Goal: Task Accomplishment & Management: Use online tool/utility

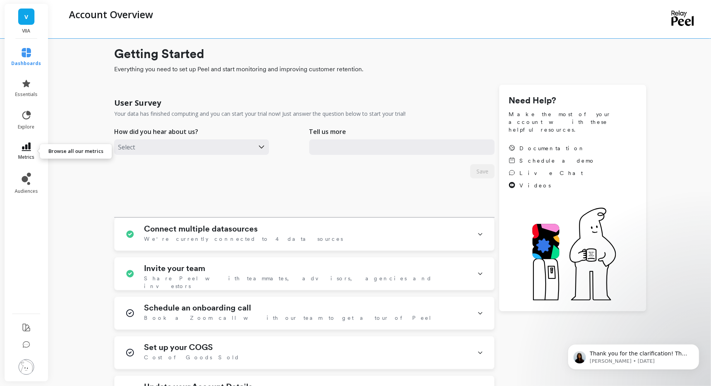
click at [29, 151] on link "metrics" at bounding box center [27, 151] width 30 height 18
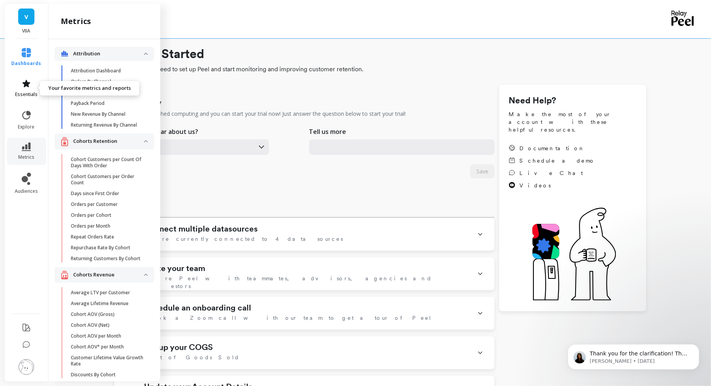
click at [27, 93] on span "essentials" at bounding box center [26, 94] width 22 height 6
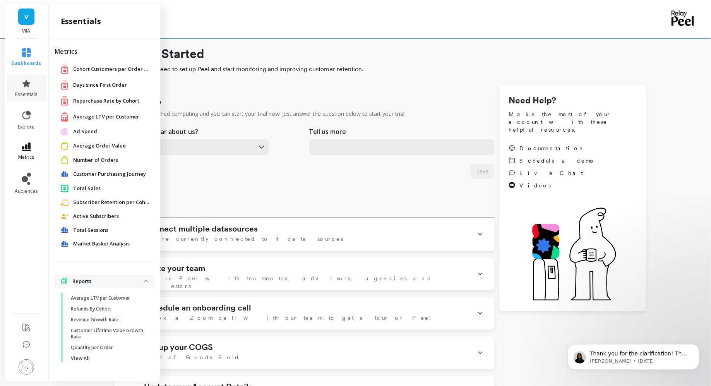
click at [28, 157] on span "metrics" at bounding box center [26, 157] width 16 height 6
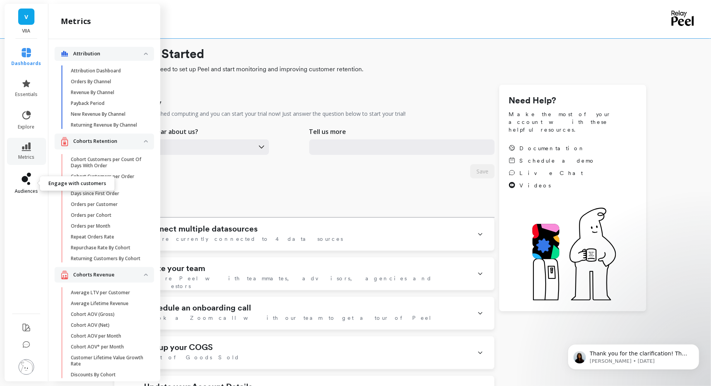
click at [29, 181] on icon at bounding box center [26, 179] width 9 height 12
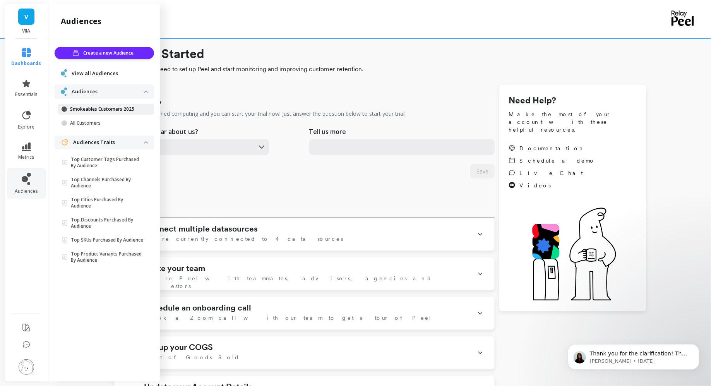
click at [100, 114] on link "Smokeables Customers 2025" at bounding box center [106, 109] width 96 height 11
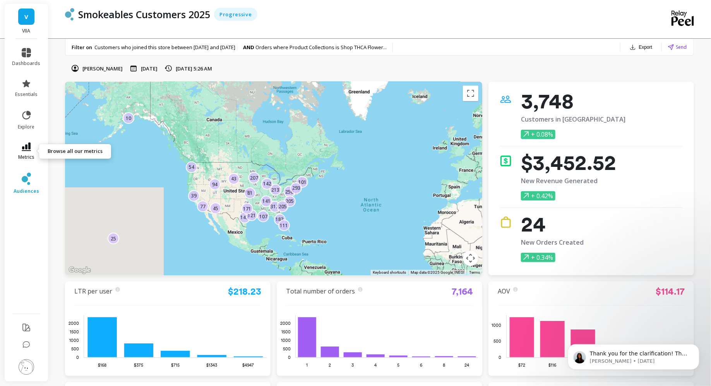
click at [30, 145] on icon at bounding box center [26, 146] width 9 height 9
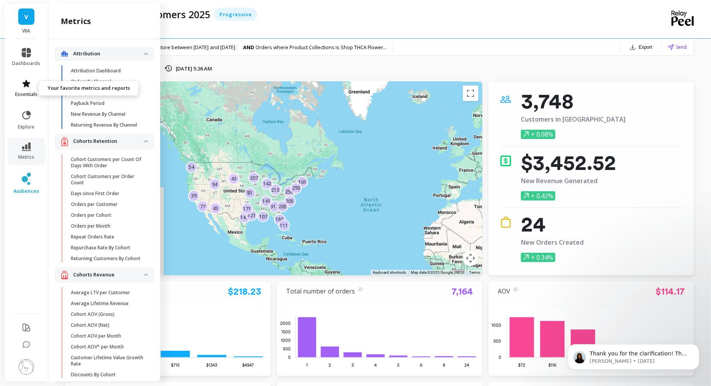
click at [24, 92] on span "essentials" at bounding box center [26, 94] width 22 height 6
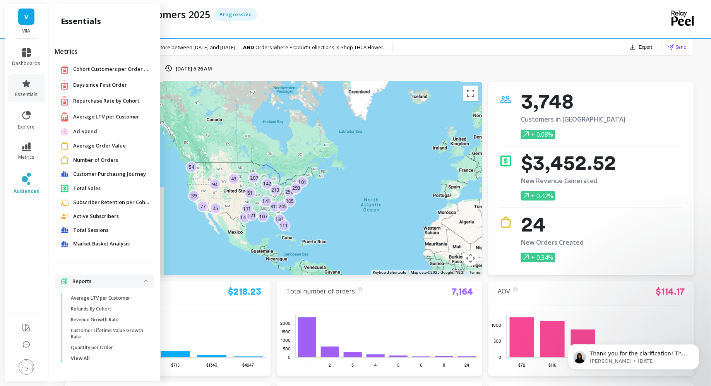
click at [132, 179] on div "Customer Purchasing Journey" at bounding box center [104, 174] width 99 height 14
click at [132, 176] on span "Customer Purchasing Journey" at bounding box center [109, 174] width 73 height 8
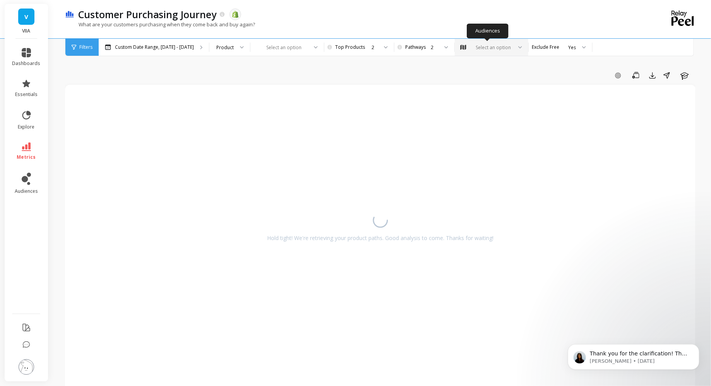
click at [492, 47] on div "Select an option" at bounding box center [493, 47] width 38 height 7
click at [482, 86] on div "Smokeables Customers 2025" at bounding box center [491, 87] width 63 height 15
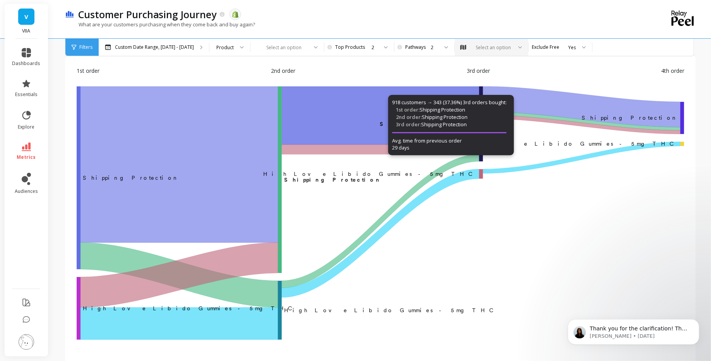
scroll to position [6, 0]
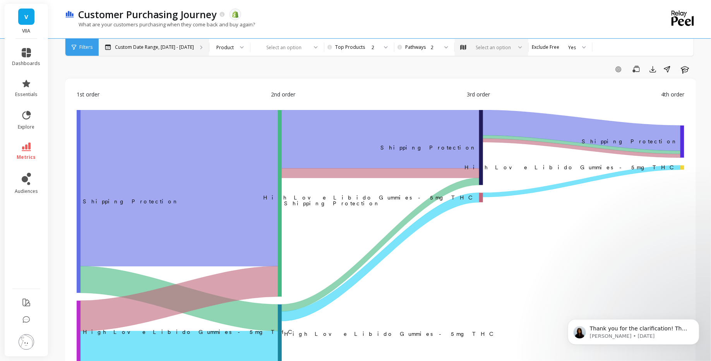
click at [177, 51] on div "Custom Date Range, Apr 1 - Sep 21" at bounding box center [154, 47] width 110 height 17
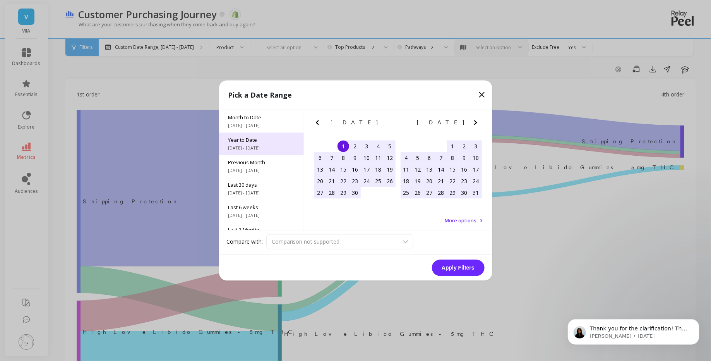
click at [266, 153] on div "Year to Date 1/1/2025 - 9/22/2025" at bounding box center [261, 144] width 85 height 22
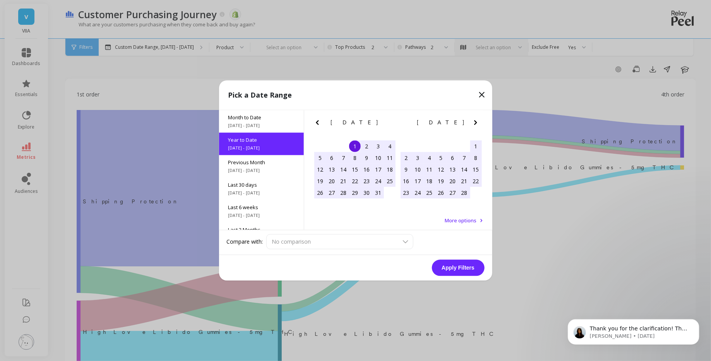
click at [448, 264] on button "Apply Filters" at bounding box center [458, 268] width 53 height 16
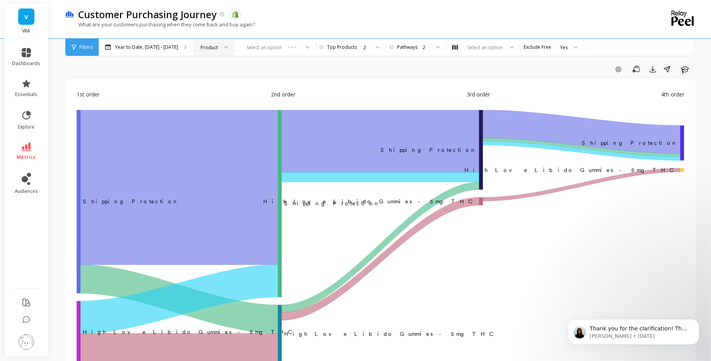
click at [222, 49] on div at bounding box center [223, 47] width 9 height 17
click at [219, 82] on div "Product Type" at bounding box center [214, 83] width 31 height 7
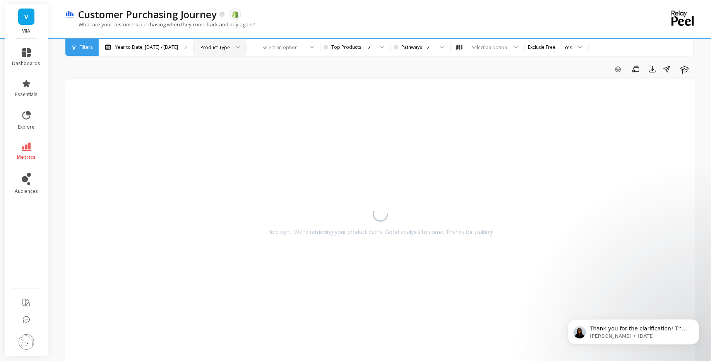
click at [267, 51] on div "Select an option" at bounding box center [279, 47] width 52 height 9
click at [224, 50] on div "Product Type" at bounding box center [215, 47] width 31 height 7
click at [224, 68] on div "Product" at bounding box center [220, 68] width 43 height 7
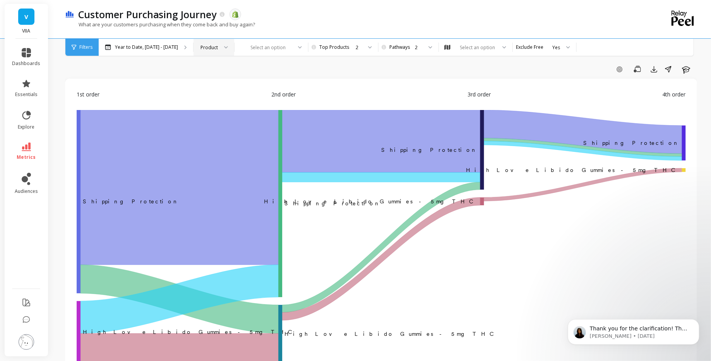
drag, startPoint x: 74, startPoint y: 43, endPoint x: 97, endPoint y: 46, distance: 23.4
click at [97, 46] on div "Filters" at bounding box center [81, 47] width 33 height 17
click at [87, 46] on span "Filters" at bounding box center [85, 47] width 13 height 6
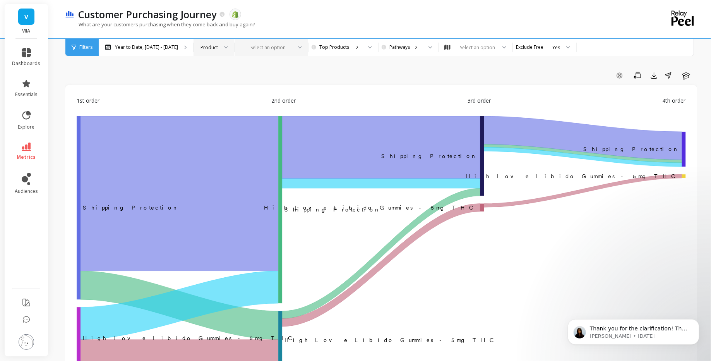
click at [279, 51] on div "Select an option" at bounding box center [267, 47] width 52 height 9
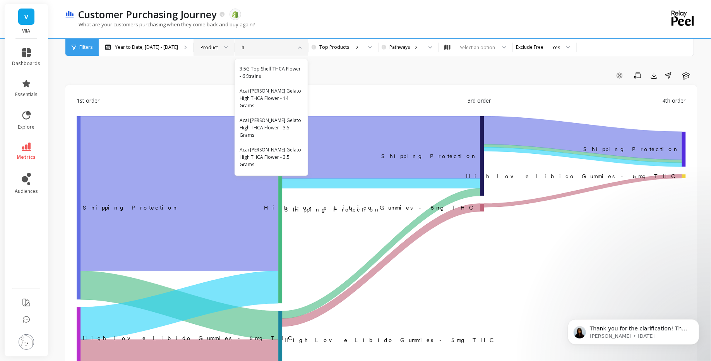
type input "flo"
click at [264, 79] on div "3.5G Top Shelf THCA Flower - 6 Strains" at bounding box center [271, 72] width 73 height 21
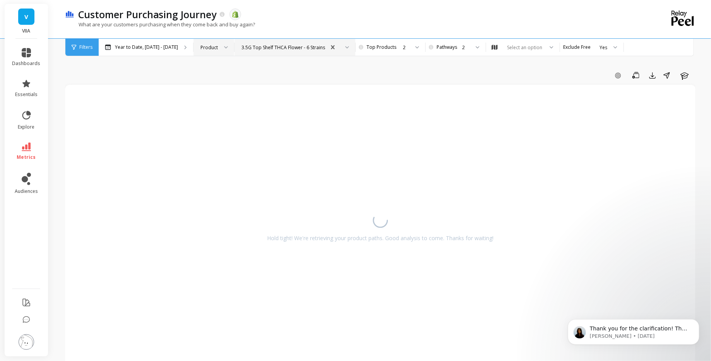
click at [297, 48] on div "3.5G Top Shelf THCA Flower - 6 Strains" at bounding box center [283, 47] width 84 height 7
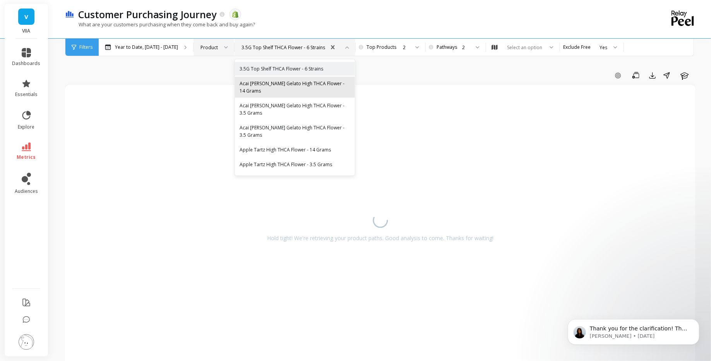
click at [310, 83] on div "Acai [PERSON_NAME] Gelato High THCA Flower - 14 Grams" at bounding box center [295, 87] width 111 height 15
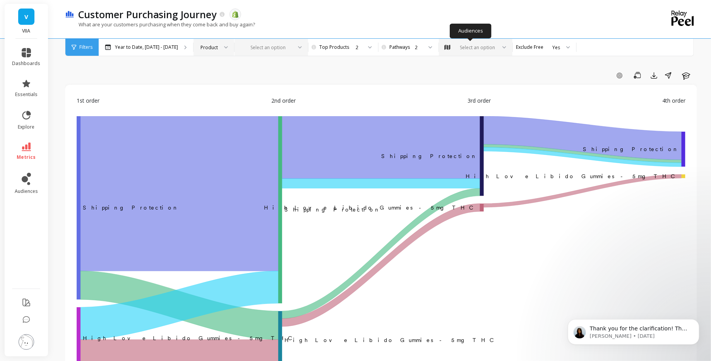
click at [459, 48] on div "Select an option" at bounding box center [478, 47] width 38 height 7
click at [460, 86] on div "Smokeables Customers 2025" at bounding box center [475, 87] width 63 height 15
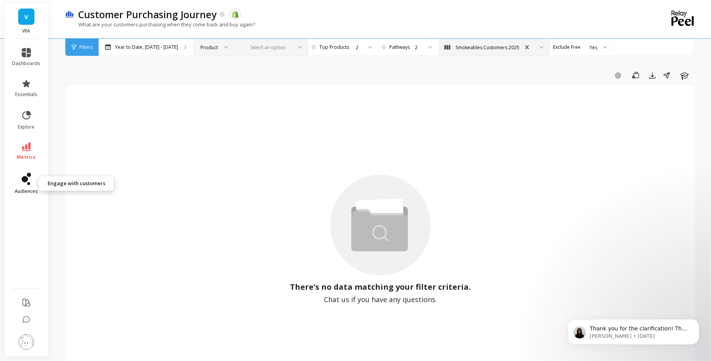
click at [29, 182] on icon at bounding box center [28, 183] width 3 height 3
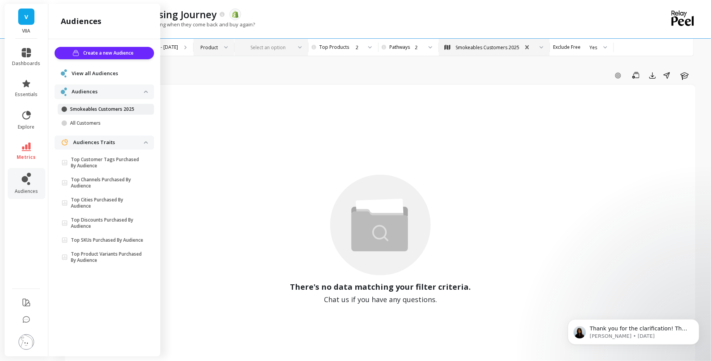
click at [90, 110] on p "Smokeables Customers 2025" at bounding box center [107, 109] width 74 height 6
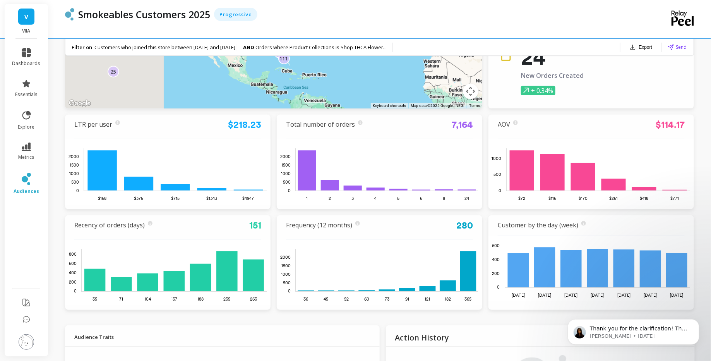
scroll to position [99, 0]
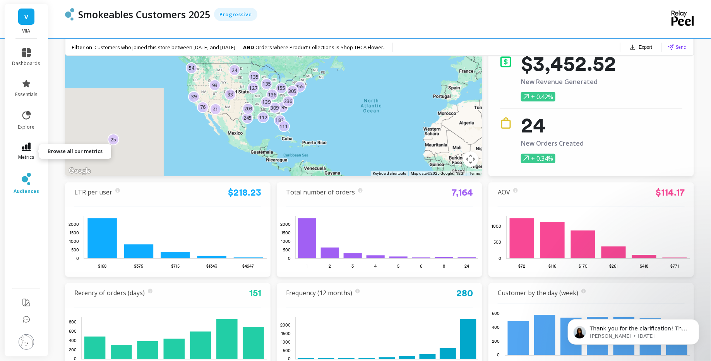
click at [29, 149] on icon at bounding box center [26, 146] width 9 height 9
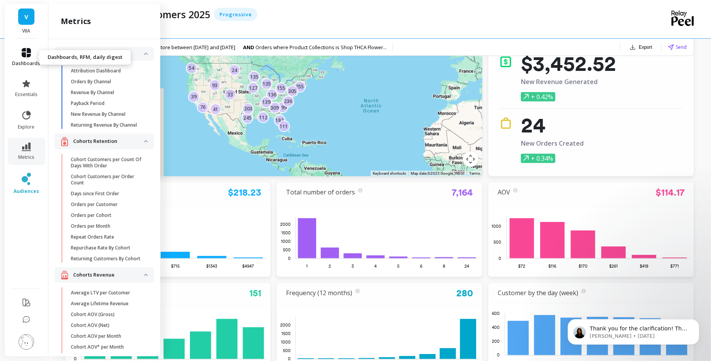
click at [32, 65] on span "dashboards" at bounding box center [26, 63] width 28 height 6
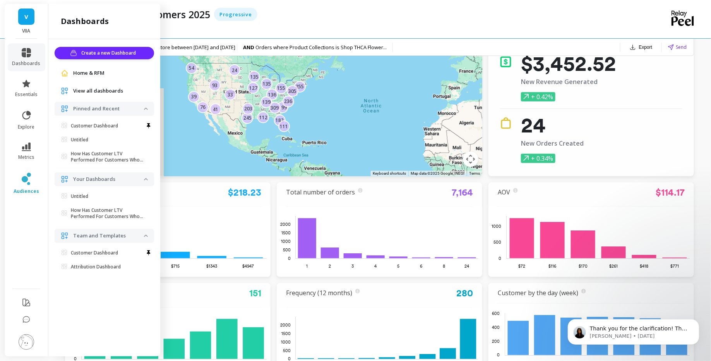
click at [35, 101] on li "essentials" at bounding box center [27, 88] width 38 height 28
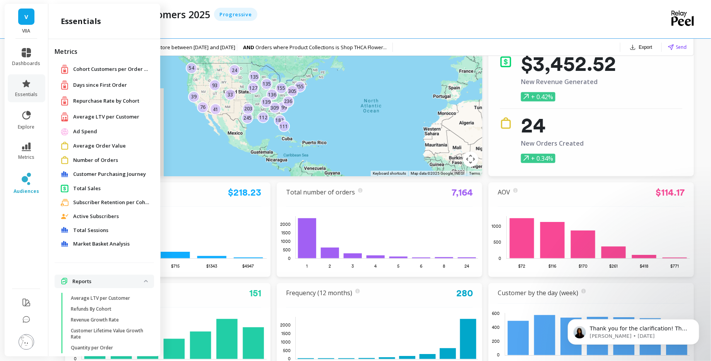
click at [35, 140] on li "metrics" at bounding box center [27, 151] width 38 height 27
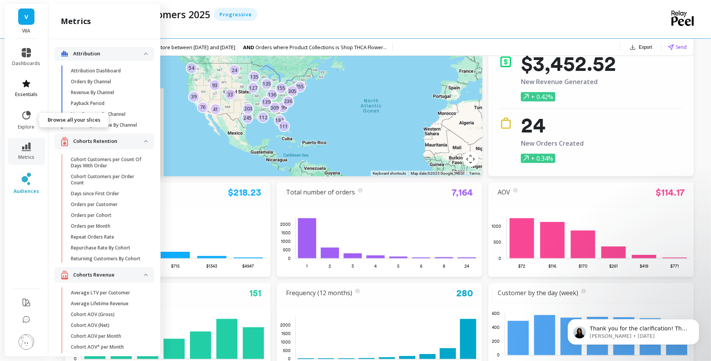
click at [30, 79] on icon at bounding box center [26, 83] width 9 height 9
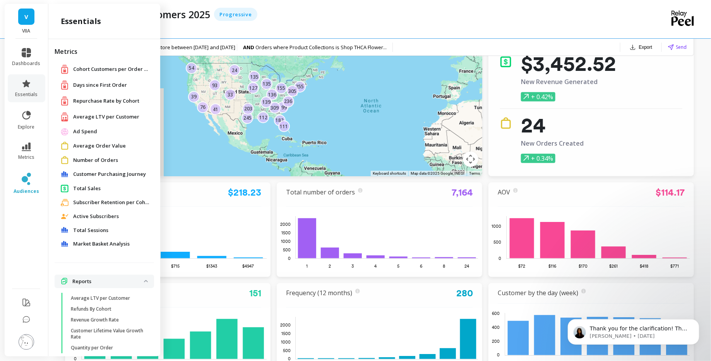
click at [117, 177] on span "Customer Purchasing Journey" at bounding box center [109, 174] width 73 height 8
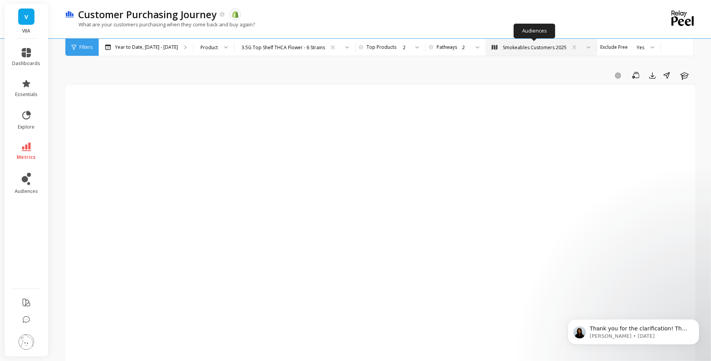
click at [508, 45] on div "Smokeables Customers 2025" at bounding box center [535, 47] width 64 height 7
click at [370, 43] on div "2" at bounding box center [394, 47] width 62 height 17
click at [373, 161] on div "10" at bounding box center [394, 166] width 61 height 14
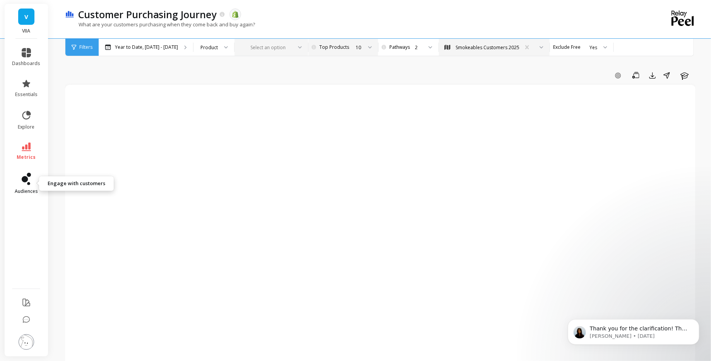
click at [27, 184] on icon at bounding box center [26, 179] width 9 height 12
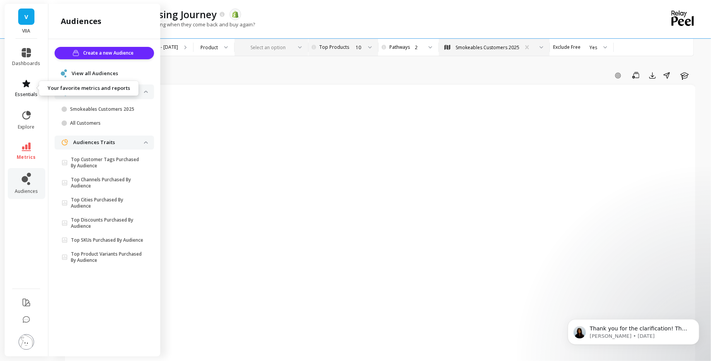
click at [26, 89] on link "essentials" at bounding box center [26, 88] width 28 height 19
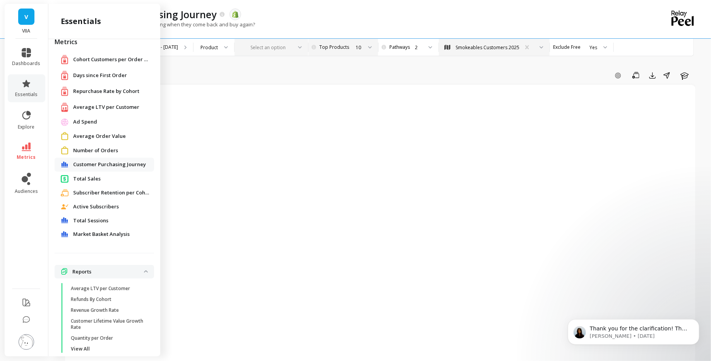
scroll to position [21, 0]
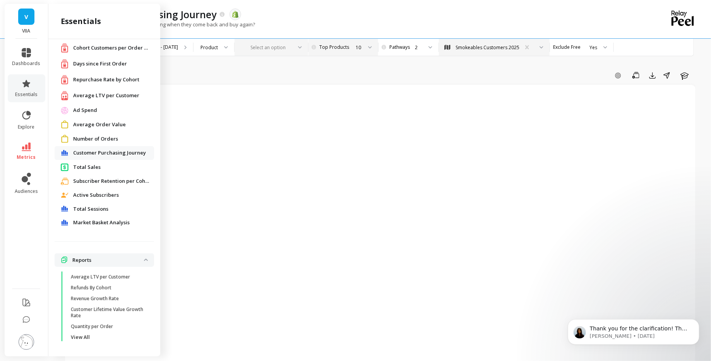
click at [109, 224] on span "Market Basket Analysis" at bounding box center [101, 223] width 56 height 8
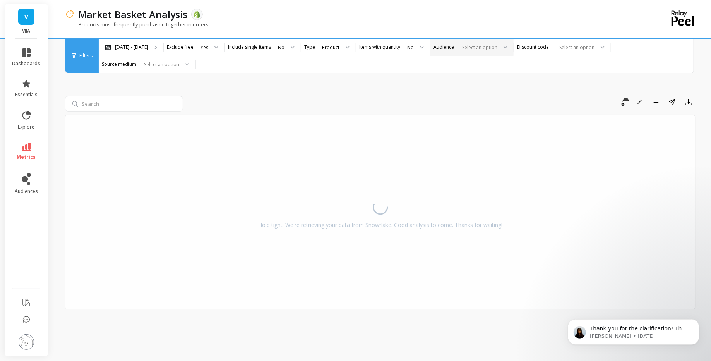
click at [455, 52] on div "Select an option" at bounding box center [471, 47] width 83 height 17
click at [459, 83] on div "Smokeables Customers 2025" at bounding box center [471, 83] width 73 height 7
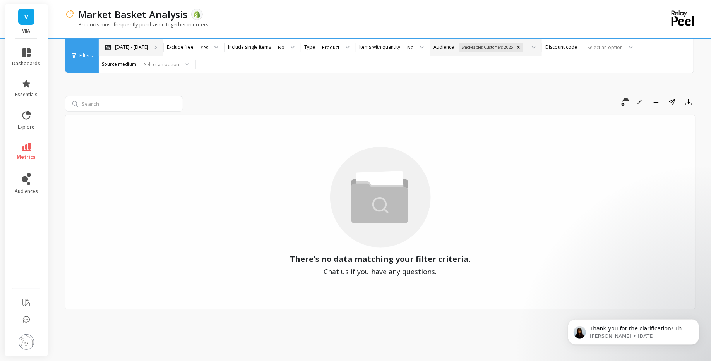
click at [152, 44] on div "Mar 21 - Sep 21" at bounding box center [131, 47] width 65 height 17
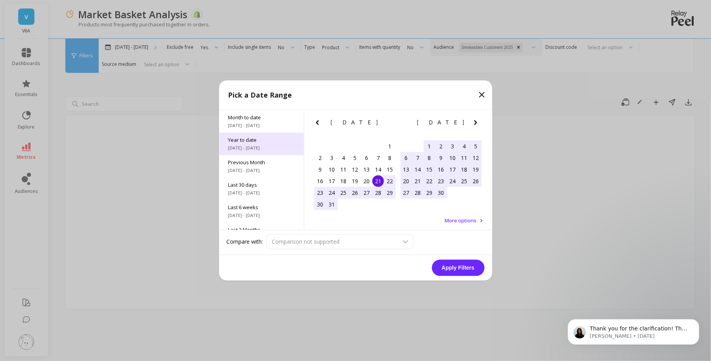
click at [264, 147] on span "1/1/2025 - 9/21/2025" at bounding box center [261, 148] width 66 height 6
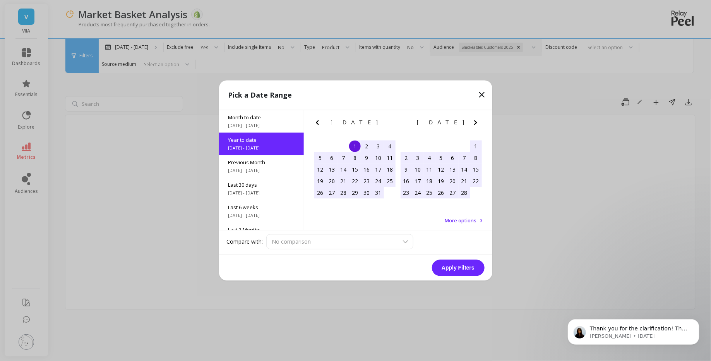
click at [448, 265] on button "Apply Filters" at bounding box center [458, 268] width 53 height 16
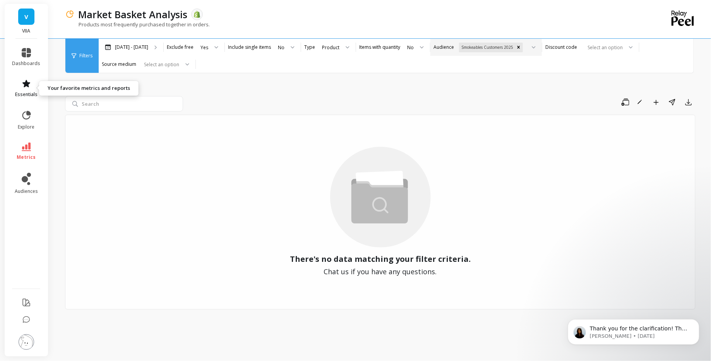
click at [37, 91] on span "essentials" at bounding box center [26, 94] width 22 height 6
click at [227, 102] on div "Save Rename Add to Dashboard Share Export" at bounding box center [440, 102] width 509 height 12
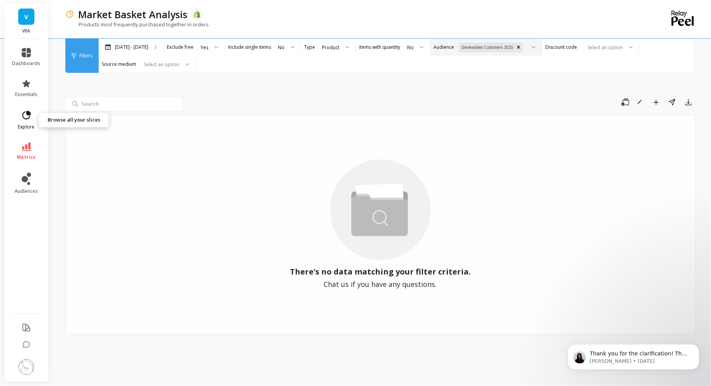
click at [25, 114] on icon at bounding box center [26, 115] width 11 height 11
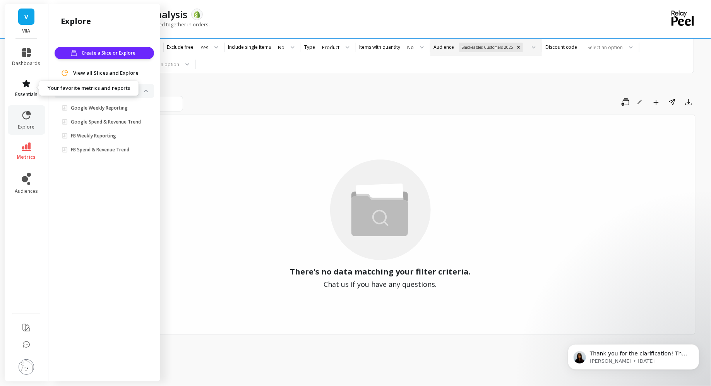
click at [23, 97] on span "essentials" at bounding box center [26, 94] width 22 height 6
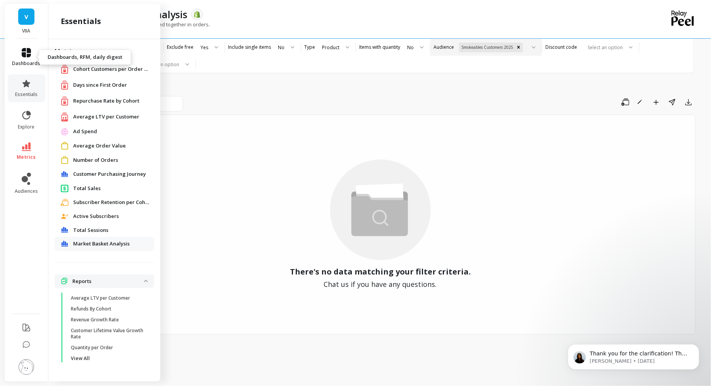
click at [27, 60] on span "dashboards" at bounding box center [26, 63] width 28 height 6
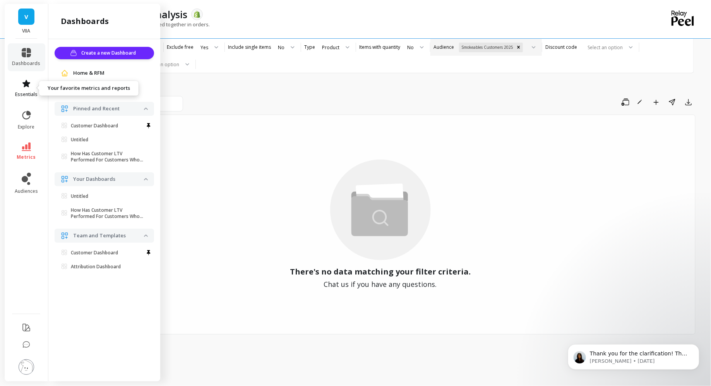
click at [29, 94] on span "essentials" at bounding box center [26, 94] width 22 height 6
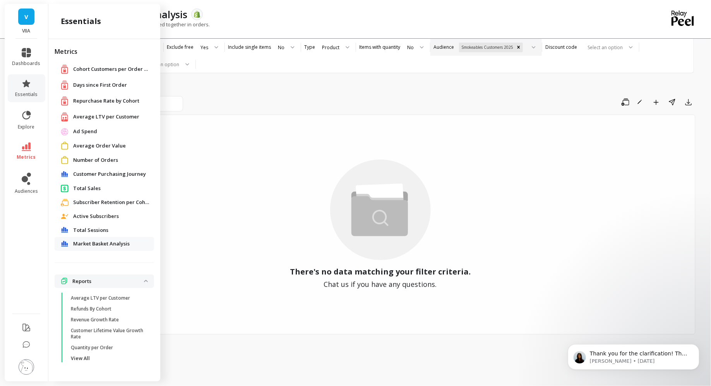
click at [85, 360] on ul "Average LTV per Customer Refunds By Cohort Revenue Growth Rate Customer Lifetim…" at bounding box center [106, 330] width 96 height 74
click at [85, 359] on p "View All" at bounding box center [80, 358] width 19 height 6
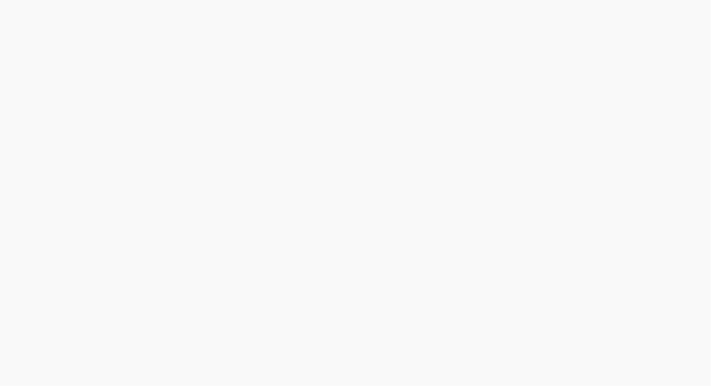
click at [27, 0] on html at bounding box center [355, 0] width 711 height 0
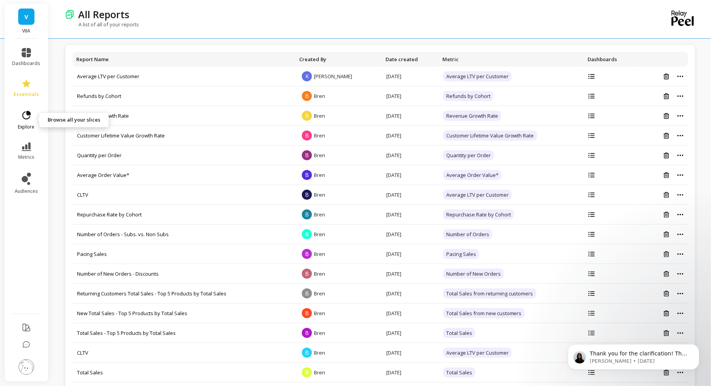
click at [26, 121] on link "explore" at bounding box center [26, 120] width 28 height 20
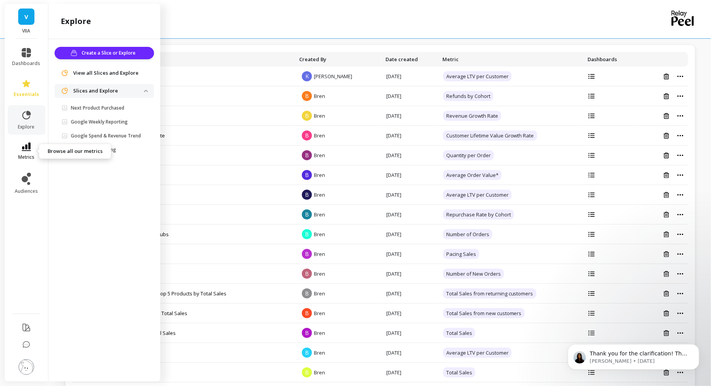
click at [29, 148] on icon at bounding box center [26, 146] width 9 height 9
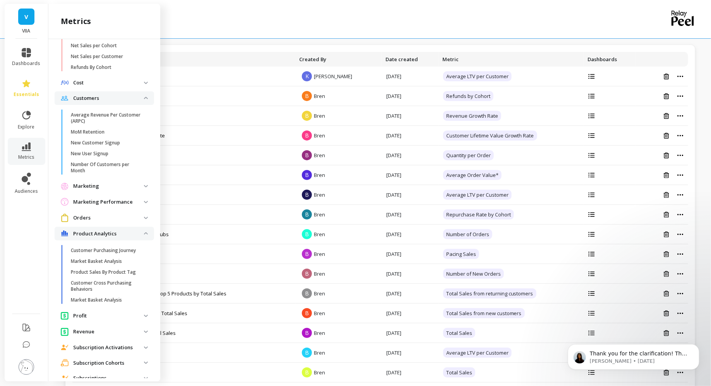
scroll to position [480, 0]
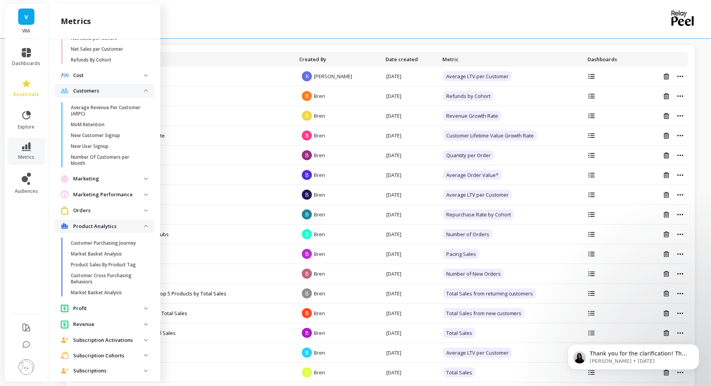
click at [92, 313] on span "Profit" at bounding box center [104, 308] width 99 height 14
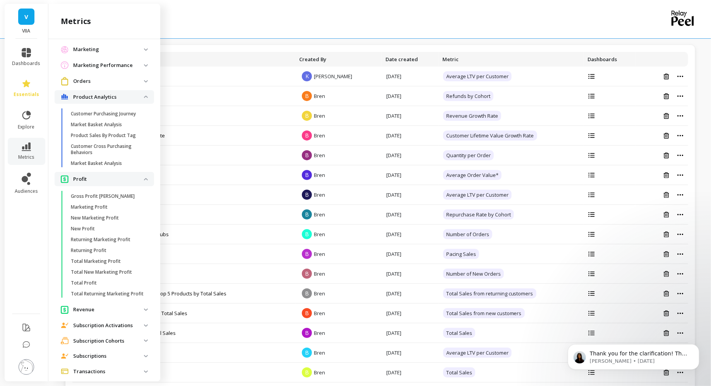
scroll to position [604, 0]
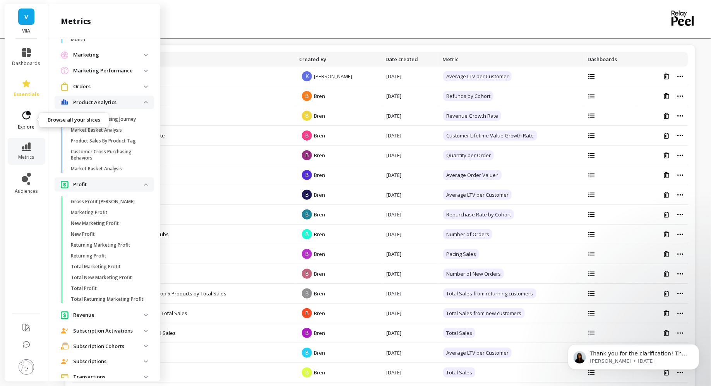
click at [27, 124] on span "explore" at bounding box center [26, 127] width 17 height 6
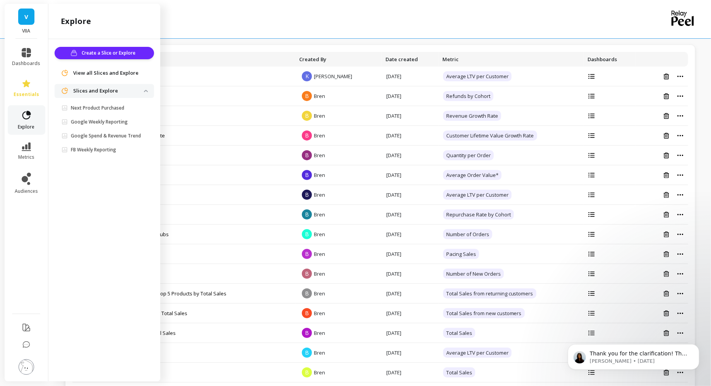
scroll to position [0, 0]
click at [117, 105] on p "Next Product Purchased" at bounding box center [97, 108] width 53 height 6
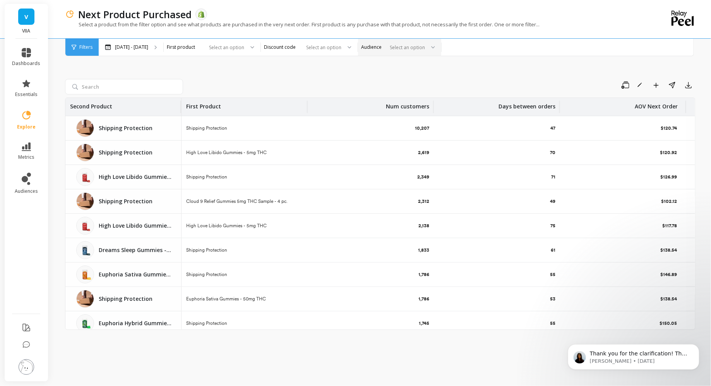
click at [421, 43] on div "Select an option" at bounding box center [395, 47] width 62 height 9
click at [421, 85] on div "Smokeables Customers 2025" at bounding box center [399, 83] width 73 height 7
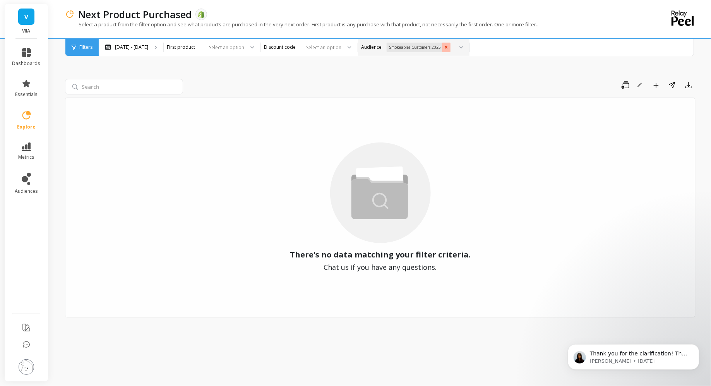
click at [449, 45] on icon "Remove Smokeables Customers 2025" at bounding box center [445, 46] width 5 height 5
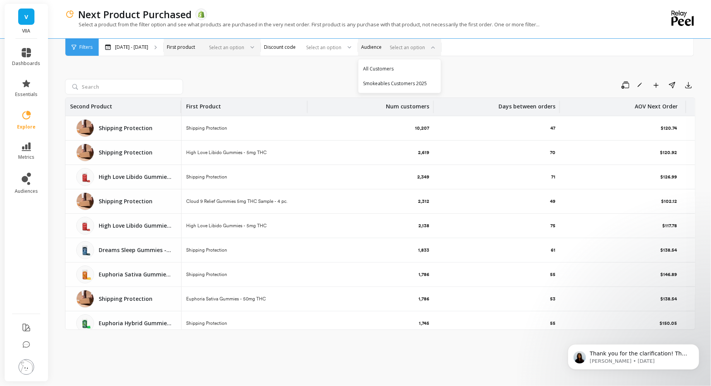
click at [238, 44] on div at bounding box center [225, 47] width 38 height 7
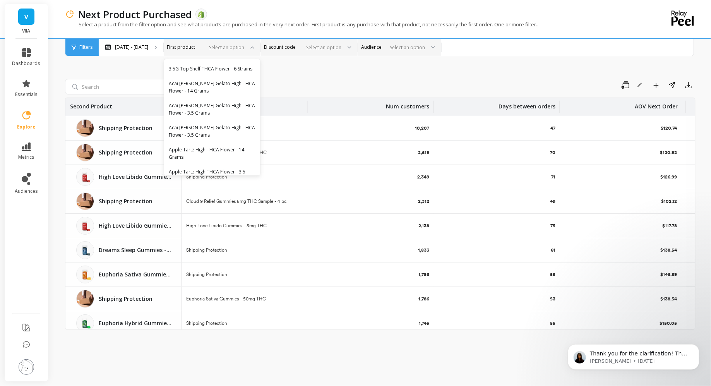
click at [341, 44] on div at bounding box center [322, 47] width 38 height 7
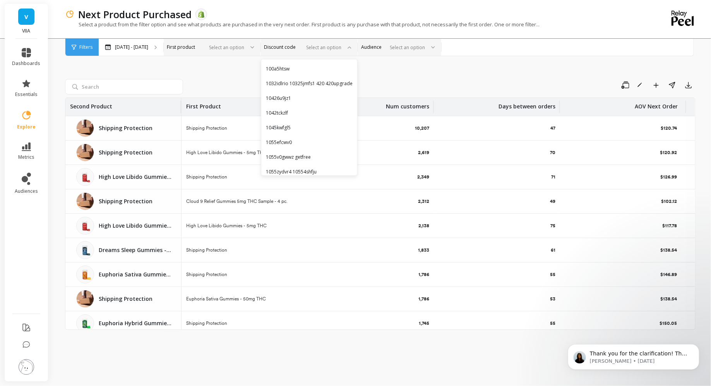
click at [207, 49] on div "Select an option" at bounding box center [207, 47] width 75 height 9
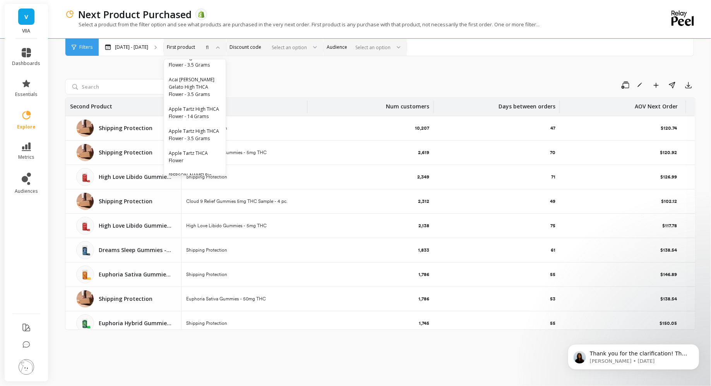
scroll to position [63, 0]
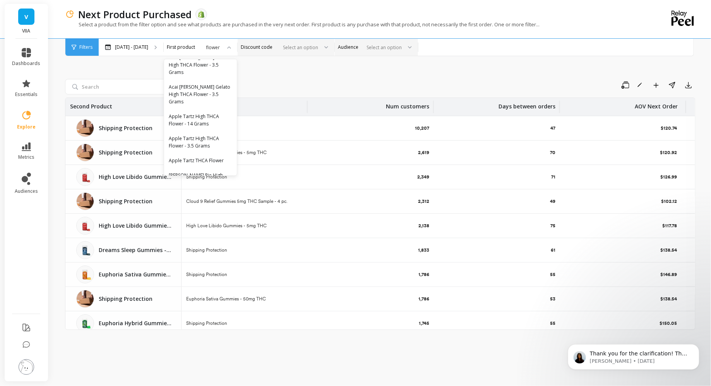
type input "flower"
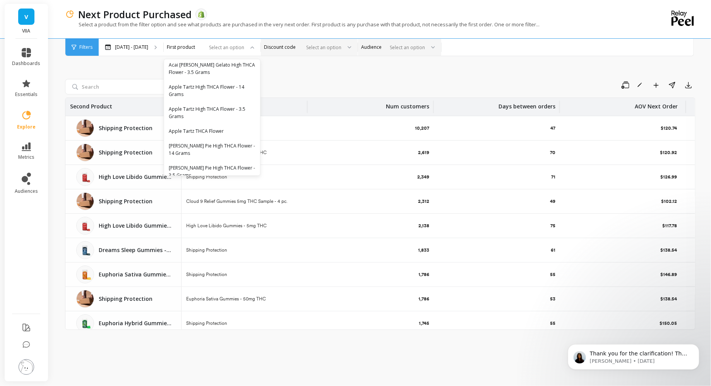
scroll to position [55, 0]
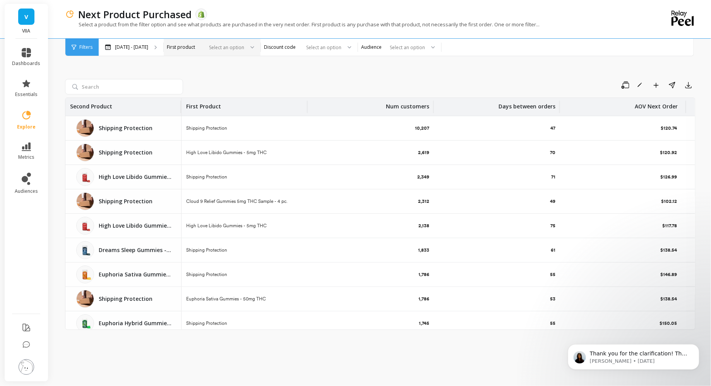
click at [244, 45] on div at bounding box center [225, 47] width 38 height 7
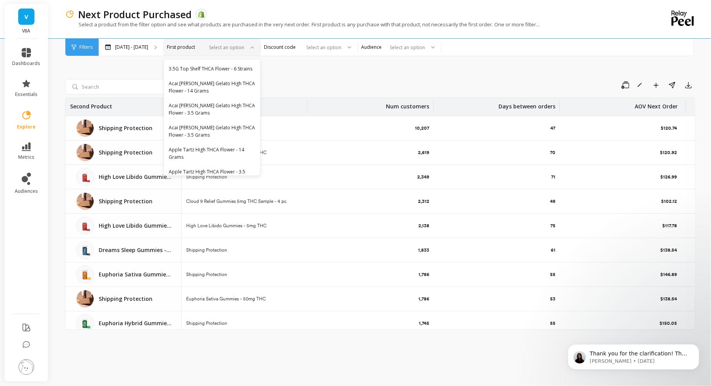
click at [214, 47] on div "Select an option" at bounding box center [207, 47] width 75 height 9
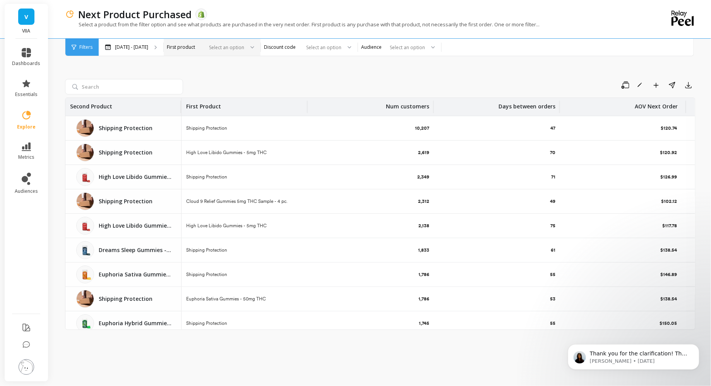
click at [214, 47] on div "Select an option" at bounding box center [207, 47] width 75 height 9
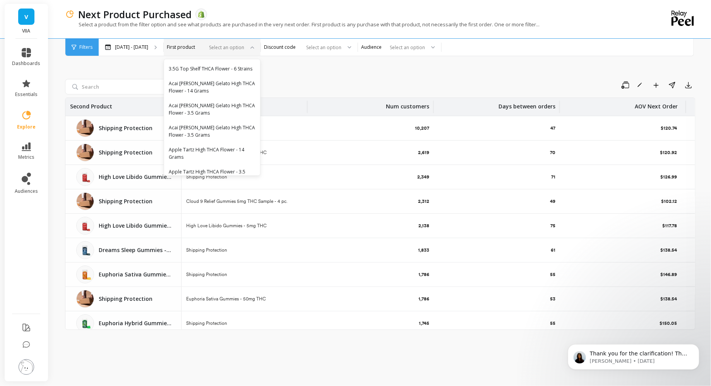
click at [214, 47] on div "Select an option" at bounding box center [207, 47] width 75 height 9
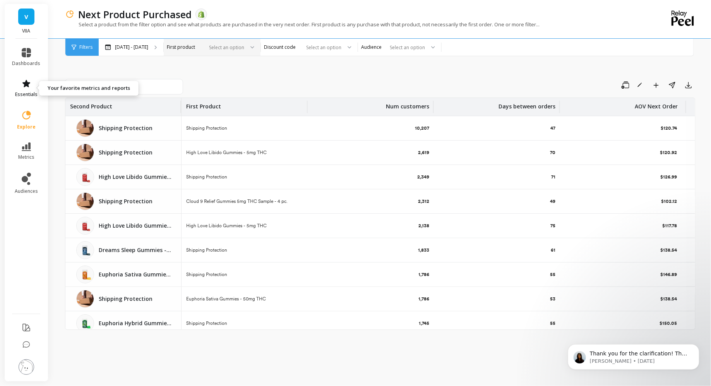
click at [27, 89] on link "essentials" at bounding box center [26, 88] width 28 height 19
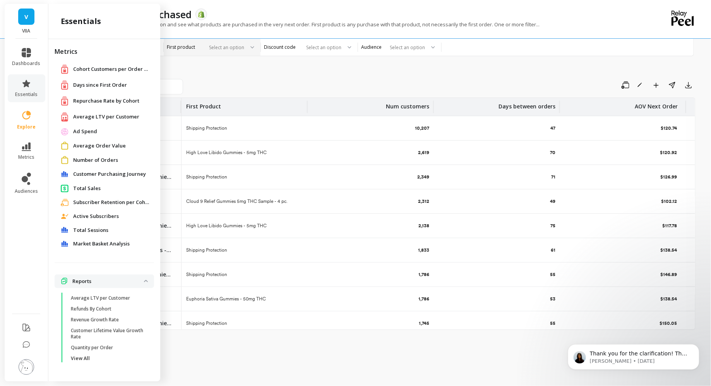
click at [103, 175] on span "Customer Purchasing Journey" at bounding box center [109, 174] width 73 height 8
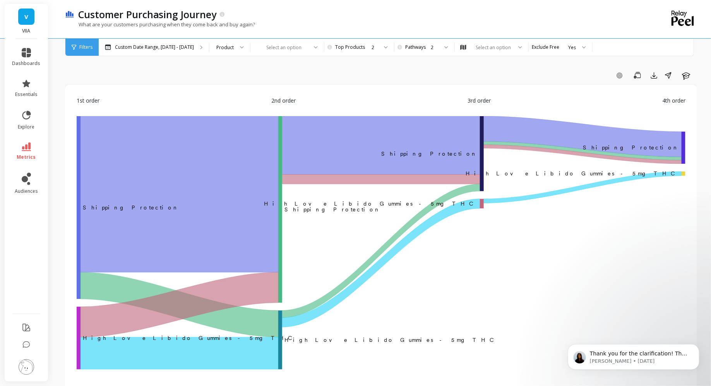
click at [234, 45] on div at bounding box center [238, 47] width 9 height 17
click at [236, 88] on div "Product Type" at bounding box center [230, 84] width 40 height 14
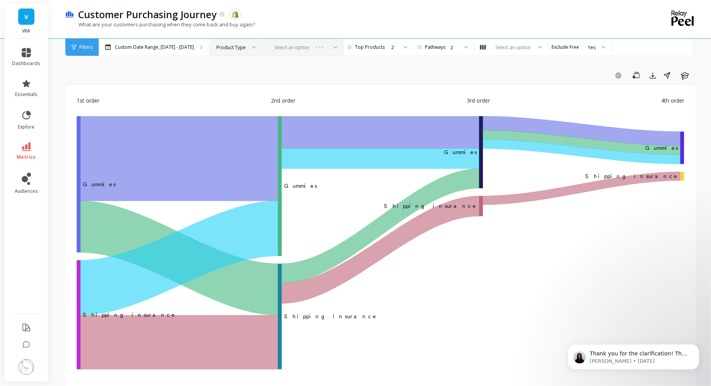
click at [281, 51] on div "Select an option" at bounding box center [302, 47] width 81 height 17
click at [281, 51] on div "Select an option" at bounding box center [295, 47] width 52 height 9
type input "f"
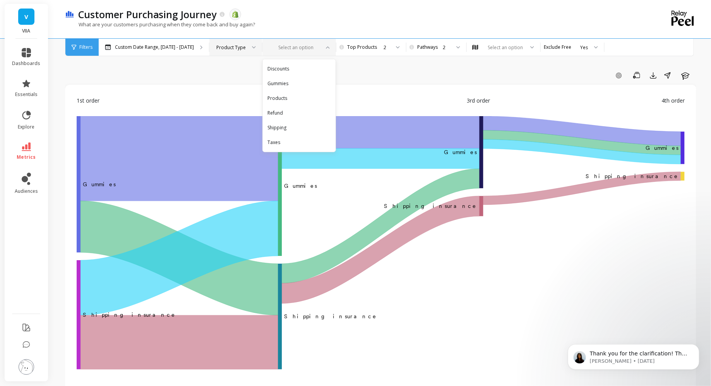
click at [310, 50] on div at bounding box center [294, 47] width 50 height 7
click at [237, 49] on div "Product Type" at bounding box center [230, 47] width 29 height 7
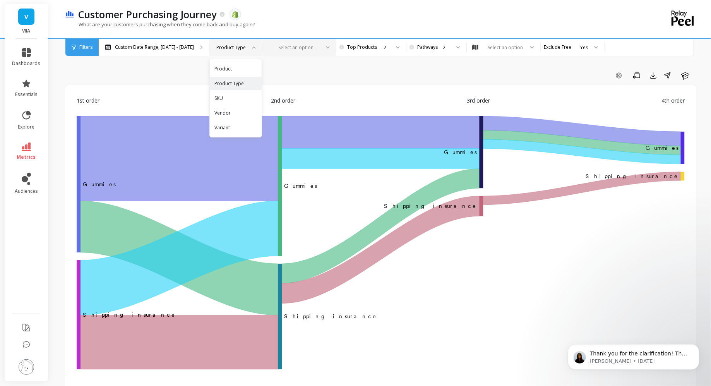
click at [237, 49] on div "Product Type" at bounding box center [230, 47] width 29 height 7
click at [229, 95] on div "SKU" at bounding box center [235, 97] width 43 height 7
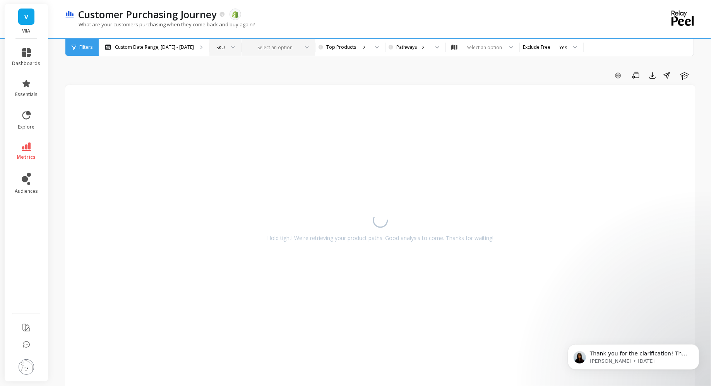
click at [229, 52] on div at bounding box center [230, 47] width 9 height 17
click at [228, 71] on div "Product" at bounding box center [225, 68] width 22 height 7
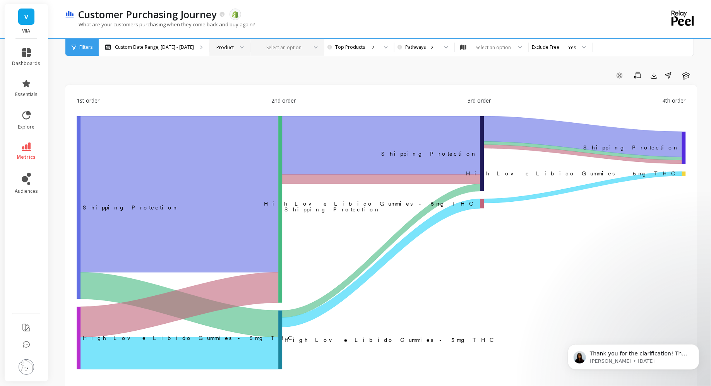
click at [299, 51] on div "Select an option" at bounding box center [283, 47] width 52 height 9
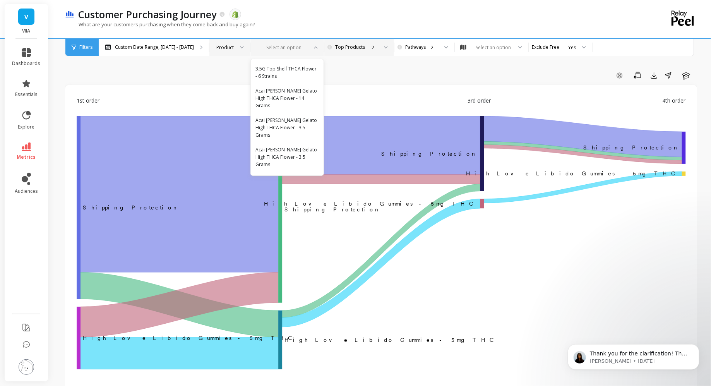
click at [363, 50] on div "2" at bounding box center [358, 47] width 39 height 7
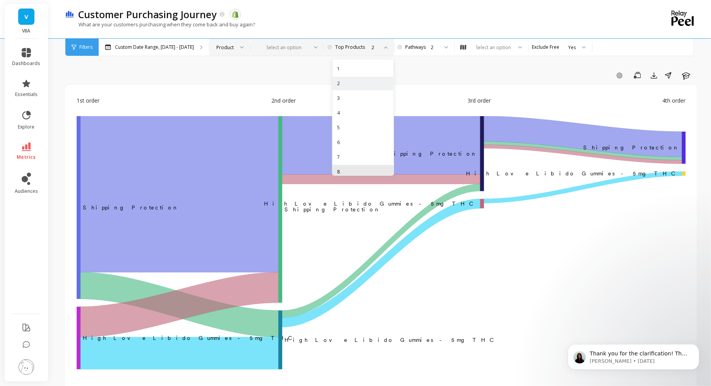
click at [347, 169] on div "8" at bounding box center [363, 171] width 52 height 7
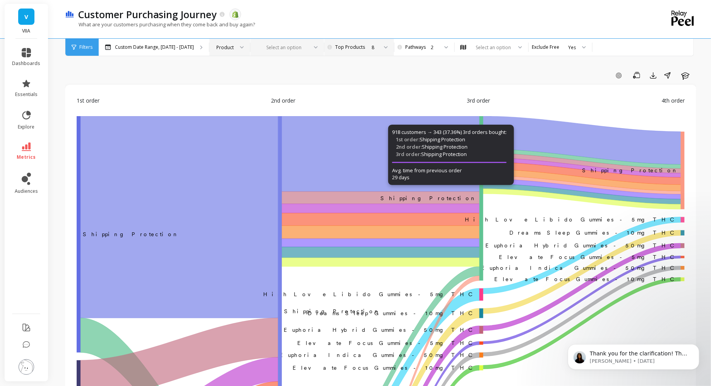
click at [308, 47] on div at bounding box center [312, 47] width 9 height 17
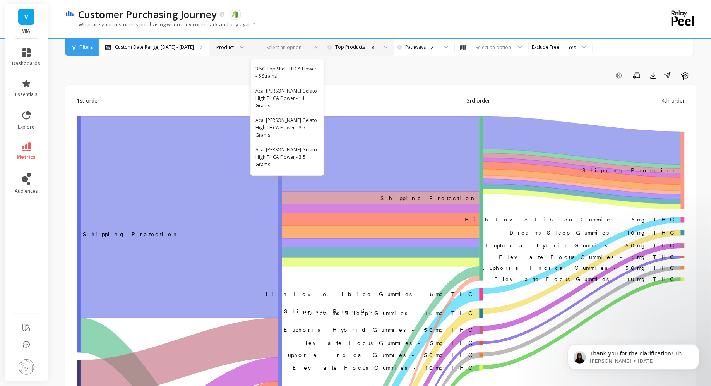
click at [378, 106] on div "1st order 2nd order 3rd order 4th order" at bounding box center [381, 106] width 608 height 20
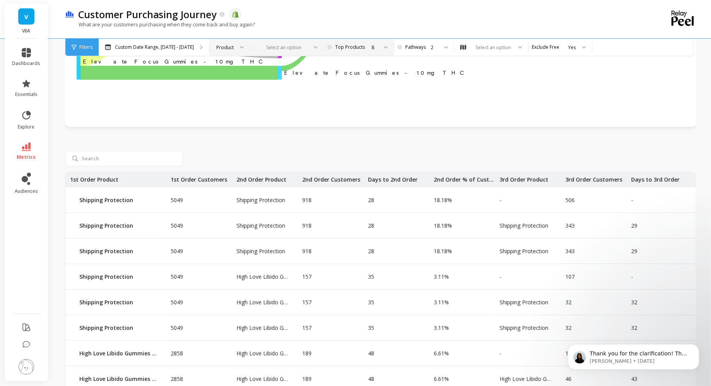
scroll to position [655, 0]
click at [116, 157] on input "search" at bounding box center [124, 158] width 118 height 15
type input "flower"
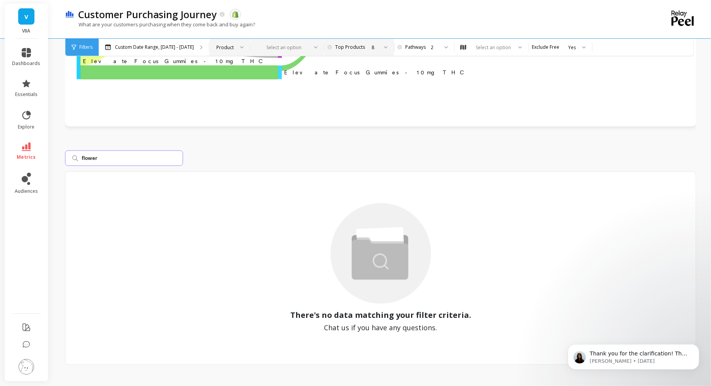
click at [175, 157] on input "flower" at bounding box center [124, 158] width 118 height 15
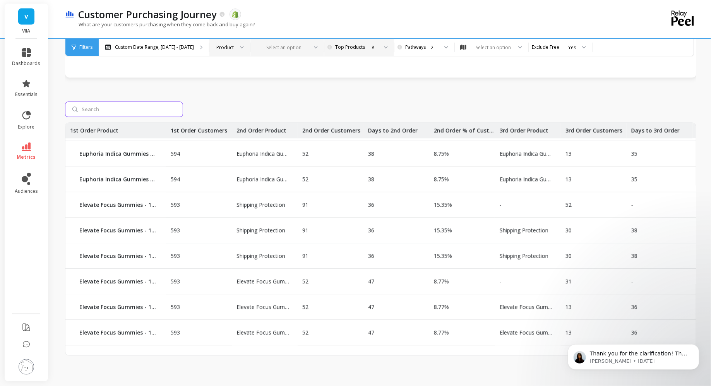
scroll to position [0, 0]
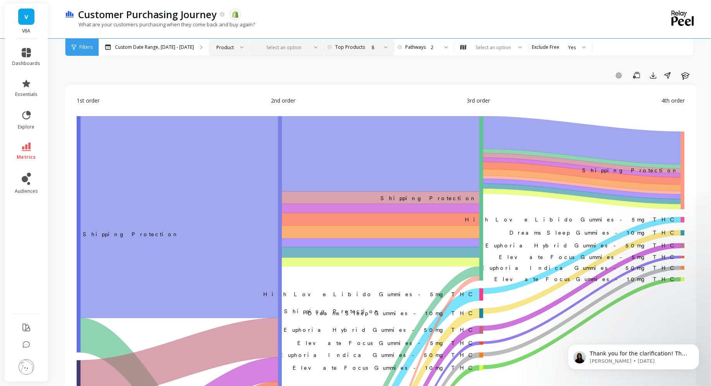
click at [294, 44] on div at bounding box center [282, 47] width 50 height 7
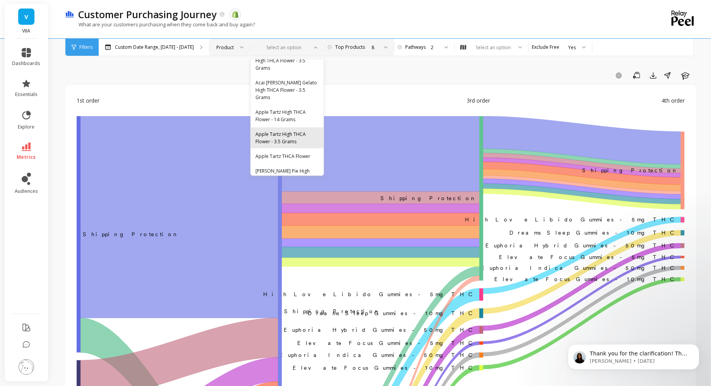
scroll to position [68, 0]
click at [282, 130] on div "Apple Tartz High THCA Flower - 3.5 Grams" at bounding box center [286, 137] width 63 height 15
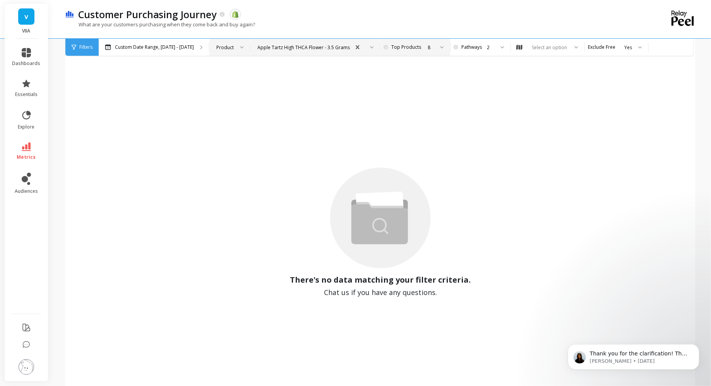
scroll to position [197, 0]
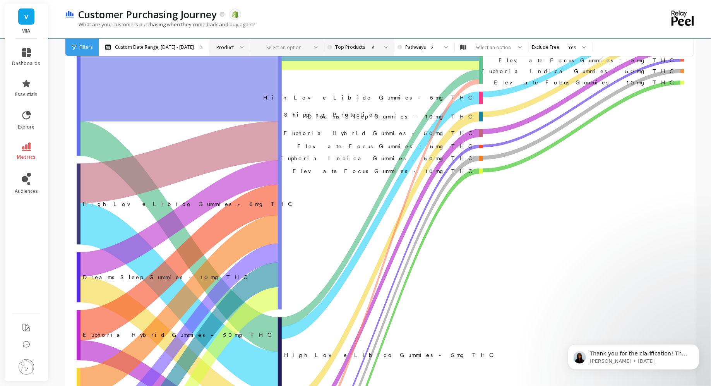
click at [218, 44] on div "Product" at bounding box center [224, 47] width 17 height 7
click at [224, 127] on div "Variant" at bounding box center [229, 127] width 31 height 7
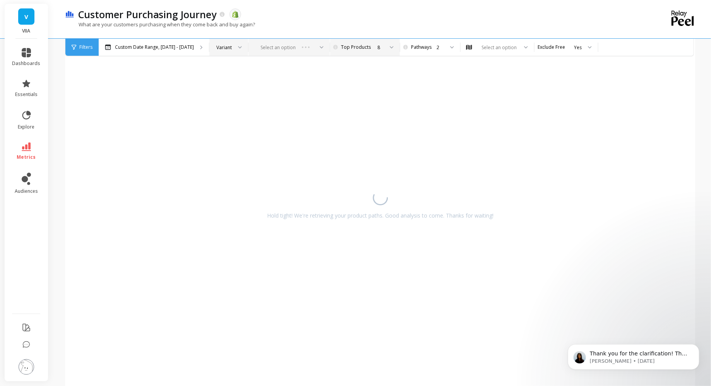
click at [286, 41] on div "Select an option" at bounding box center [288, 47] width 81 height 17
click at [286, 41] on div "Select an option" at bounding box center [285, 47] width 74 height 17
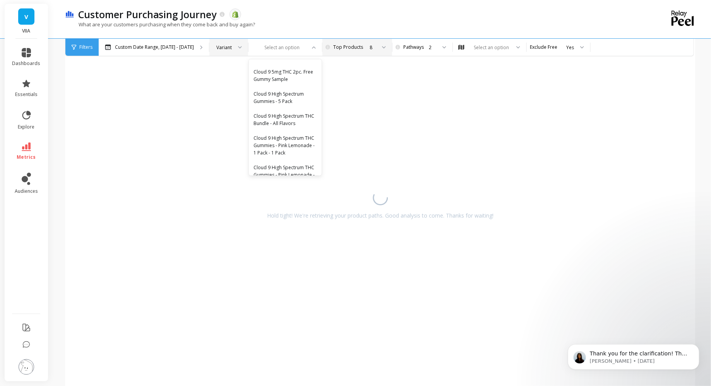
scroll to position [1605, 0]
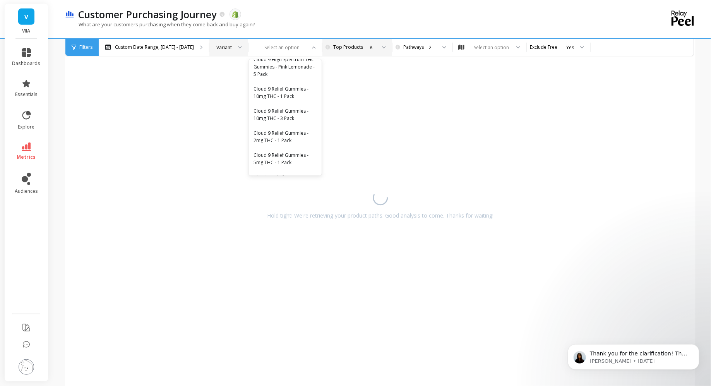
click at [273, 19] on div "Customer Purchasing Journey The data you are viewing comes from: Shopify" at bounding box center [353, 14] width 558 height 13
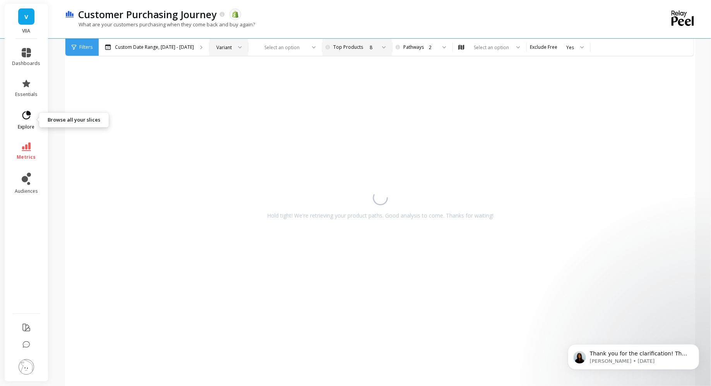
click at [36, 115] on link "explore" at bounding box center [26, 120] width 28 height 20
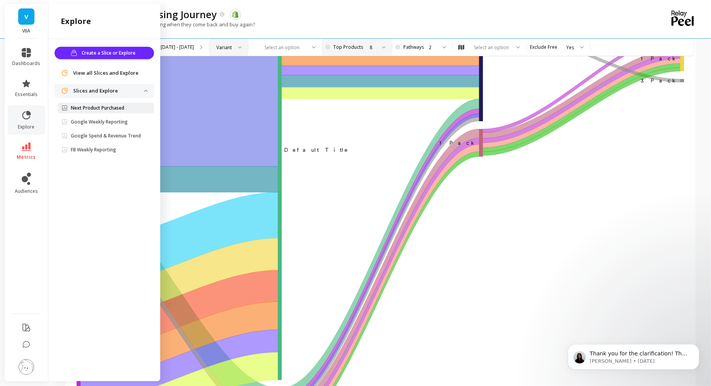
click at [111, 109] on p "Next Product Purchased" at bounding box center [97, 108] width 53 height 6
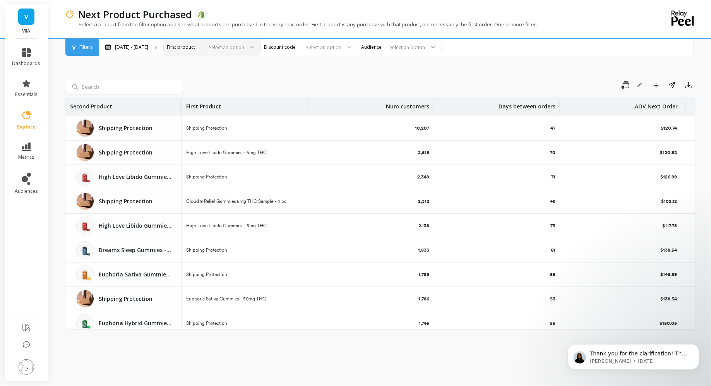
click at [222, 44] on div "Select an option" at bounding box center [207, 47] width 75 height 9
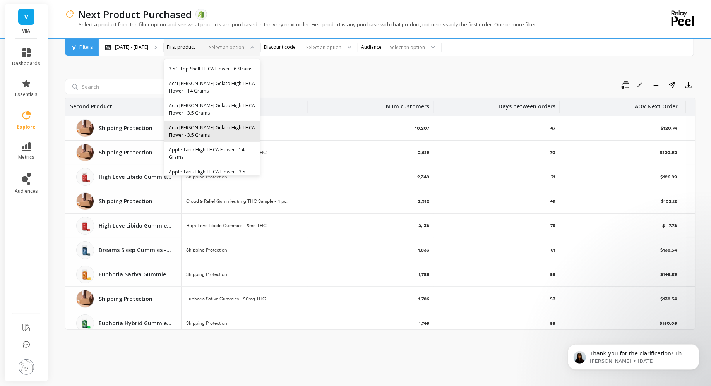
scroll to position [5, 0]
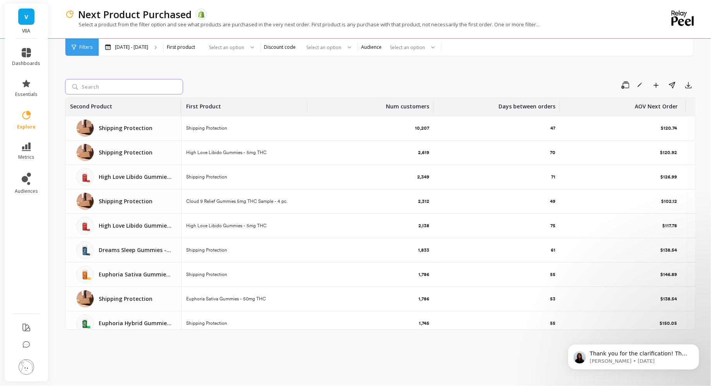
click at [140, 90] on input "search" at bounding box center [124, 86] width 118 height 15
type input "flower"
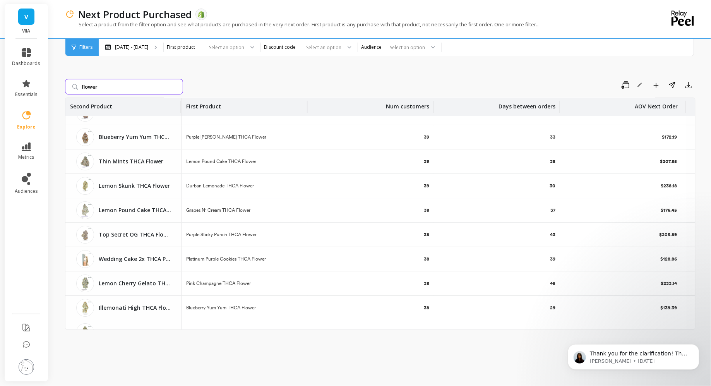
scroll to position [6842, 0]
drag, startPoint x: 216, startPoint y: 104, endPoint x: 149, endPoint y: 103, distance: 67.0
click at [149, 103] on tr "Second Product First Product Num customers Days between orders AOV Next Order" at bounding box center [380, 107] width 630 height 18
click at [222, 104] on div "First Product" at bounding box center [244, 107] width 117 height 18
click at [241, 90] on div "Save Rename Add to Dashboard Share Export" at bounding box center [440, 85] width 509 height 12
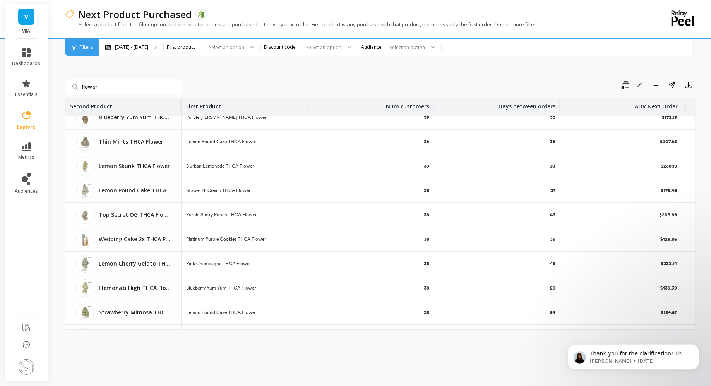
scroll to position [6862, 0]
click at [26, 342] on icon at bounding box center [26, 345] width 8 height 8
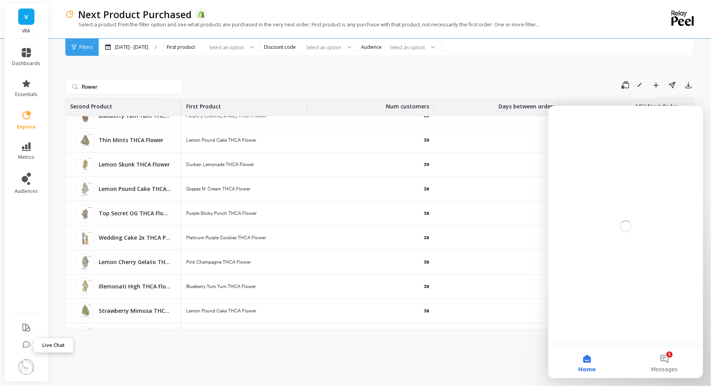
scroll to position [0, 0]
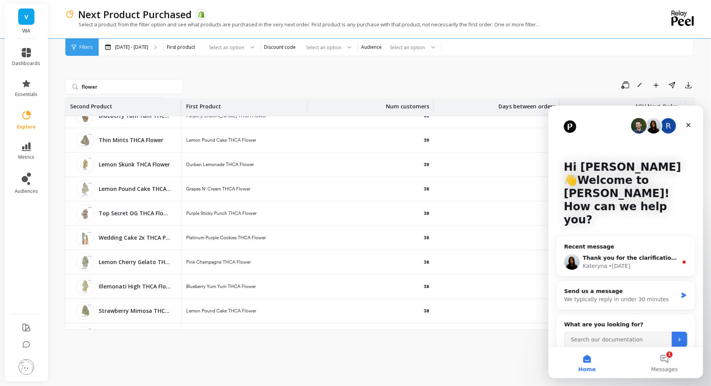
click at [24, 360] on img at bounding box center [26, 366] width 15 height 15
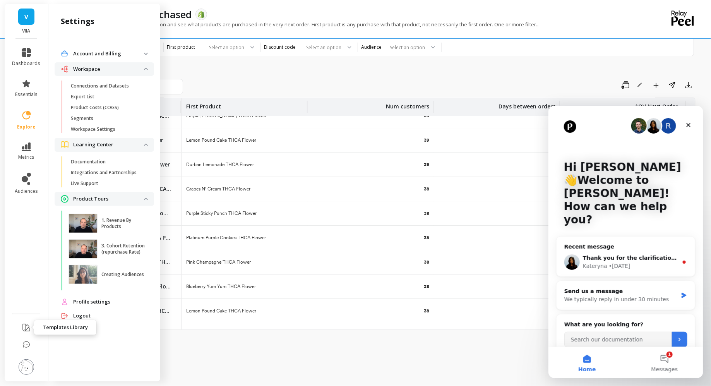
click at [27, 325] on icon at bounding box center [26, 327] width 9 height 9
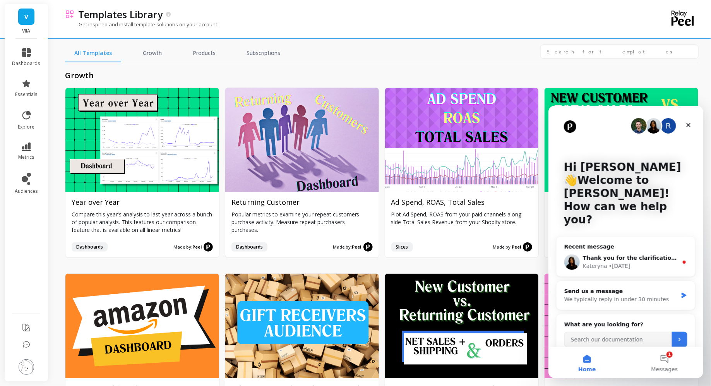
click at [312, 38] on div "Templates Library Get inspired and install template solutions on your account" at bounding box center [348, 19] width 567 height 38
click at [253, 59] on link "Subscriptions" at bounding box center [263, 53] width 52 height 18
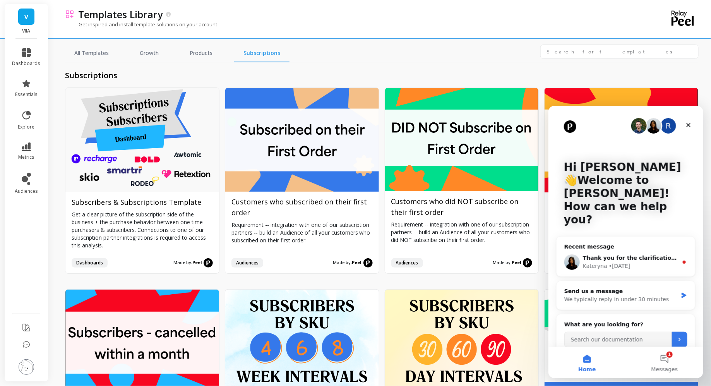
click at [22, 366] on img at bounding box center [26, 366] width 15 height 15
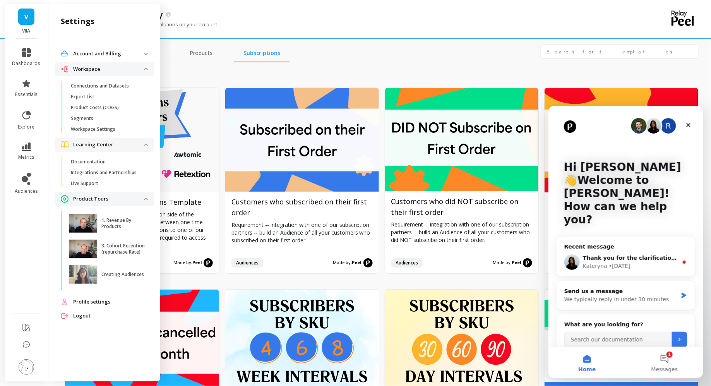
click at [27, 358] on li at bounding box center [27, 367] width 44 height 27
click at [27, 363] on img at bounding box center [26, 366] width 15 height 15
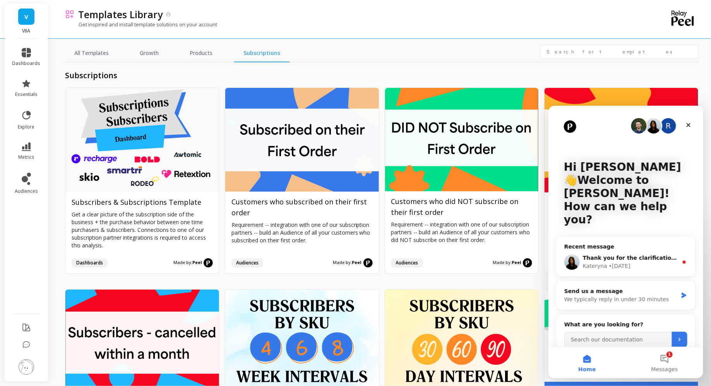
click at [27, 358] on li at bounding box center [27, 367] width 44 height 27
click at [26, 342] on icon at bounding box center [26, 345] width 8 height 8
click at [26, 330] on icon at bounding box center [26, 327] width 7 height 7
click at [24, 362] on img at bounding box center [26, 366] width 15 height 15
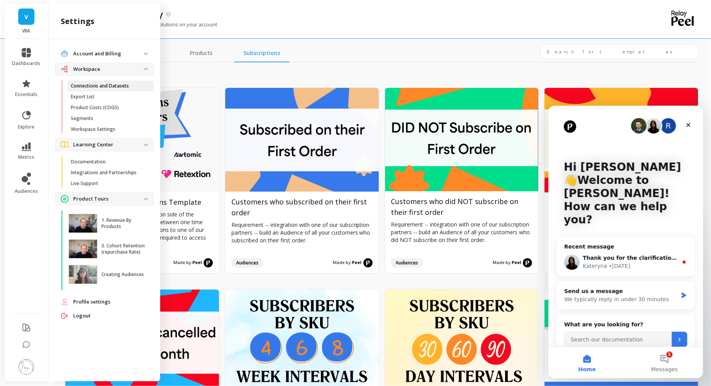
click at [102, 87] on p "Connections and Datasets" at bounding box center [100, 86] width 58 height 6
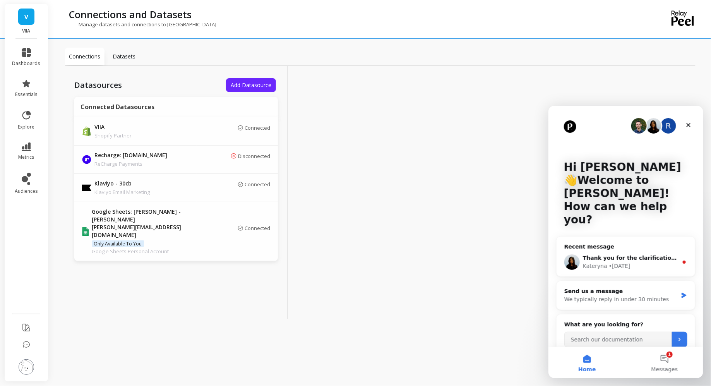
click at [132, 60] on p "Datasets" at bounding box center [124, 57] width 23 height 8
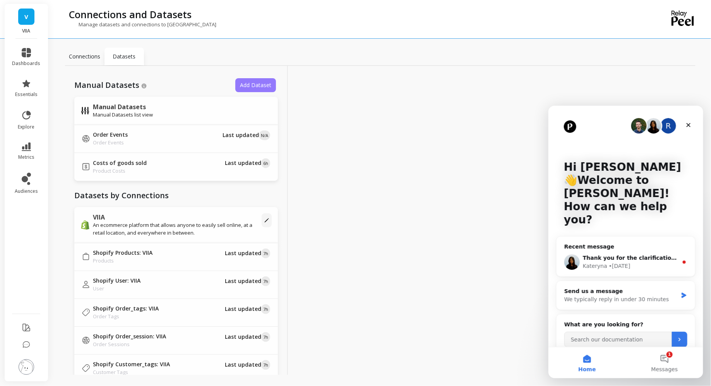
click at [244, 85] on span "Add Dataset" at bounding box center [255, 84] width 31 height 7
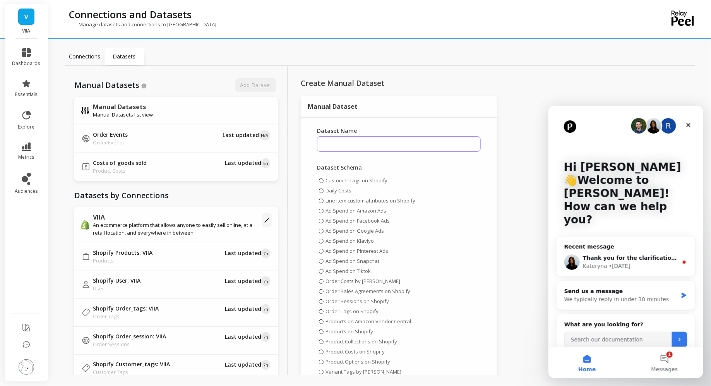
click at [360, 147] on input "Dataset Name" at bounding box center [399, 143] width 164 height 15
type input "r"
click at [83, 53] on p "Connections" at bounding box center [84, 57] width 31 height 8
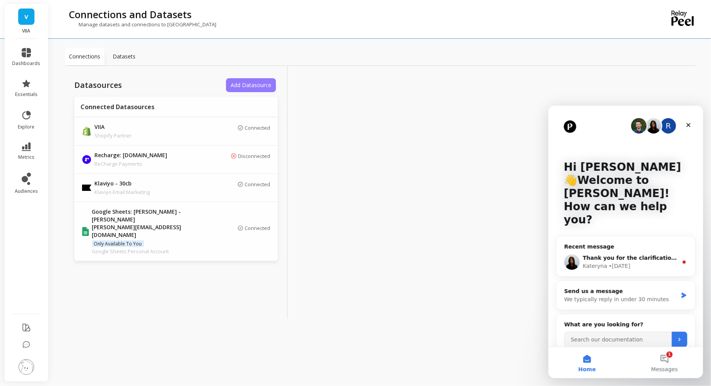
click at [243, 86] on span "Add Datasource" at bounding box center [251, 84] width 41 height 7
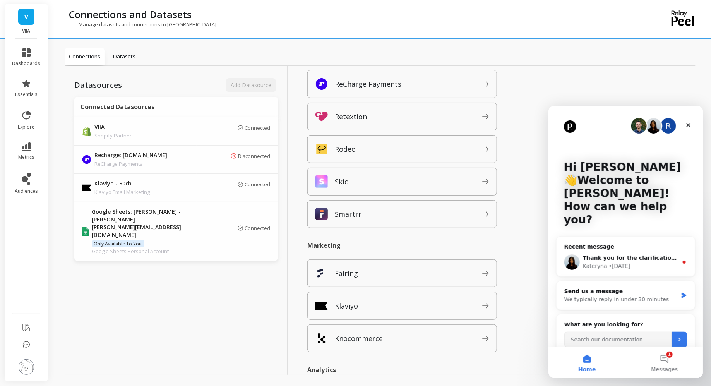
scroll to position [501, 0]
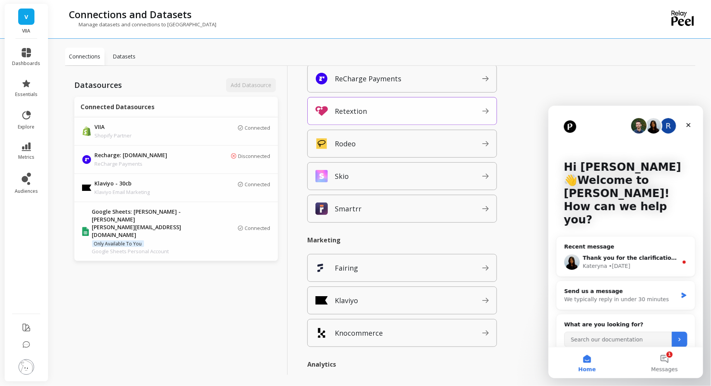
click at [354, 119] on div "Retextion" at bounding box center [402, 111] width 190 height 28
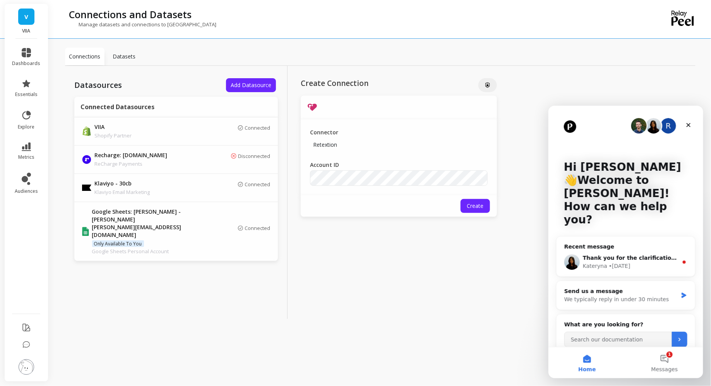
click at [331, 186] on div "Connector Retextion Account ID" at bounding box center [399, 157] width 196 height 76
click at [483, 206] on span "Create" at bounding box center [475, 205] width 17 height 7
click at [25, 144] on icon at bounding box center [26, 146] width 9 height 9
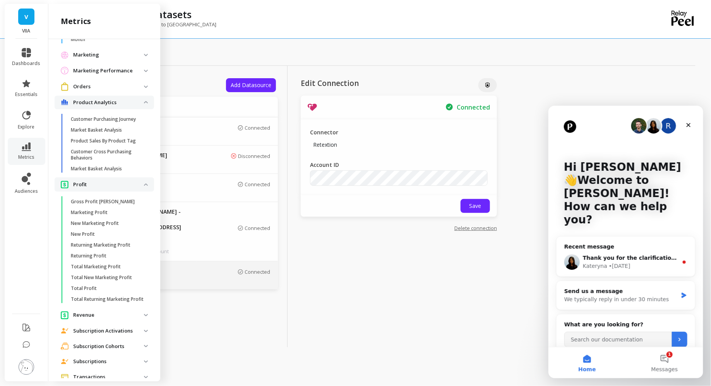
scroll to position [633, 0]
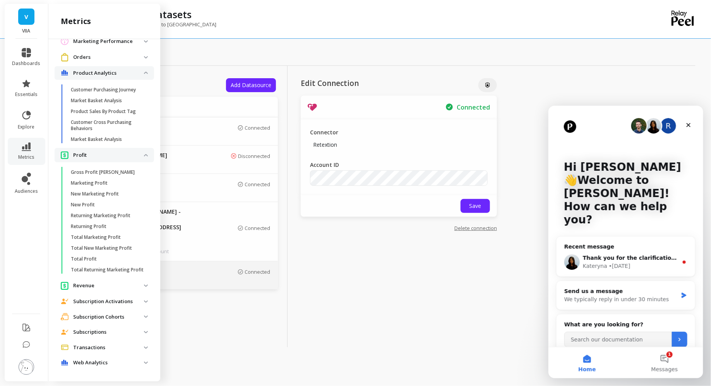
click at [108, 299] on p "Subscription Activations" at bounding box center [108, 302] width 71 height 8
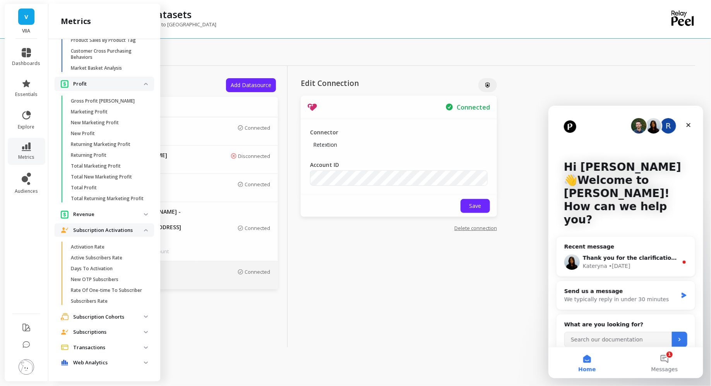
click at [103, 316] on p "Subscription Cohorts" at bounding box center [108, 317] width 71 height 8
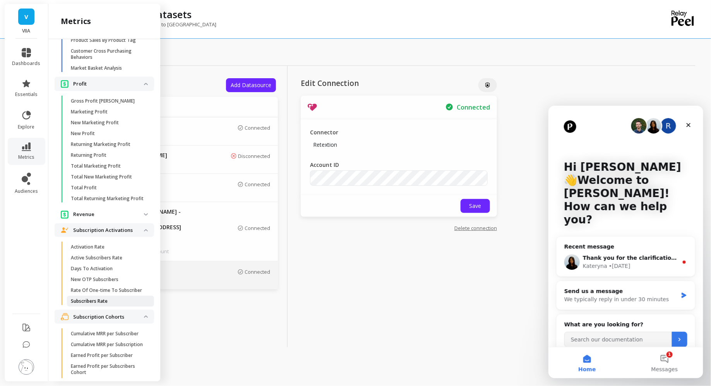
click at [121, 298] on span "Subscribers Rate" at bounding box center [108, 301] width 74 height 6
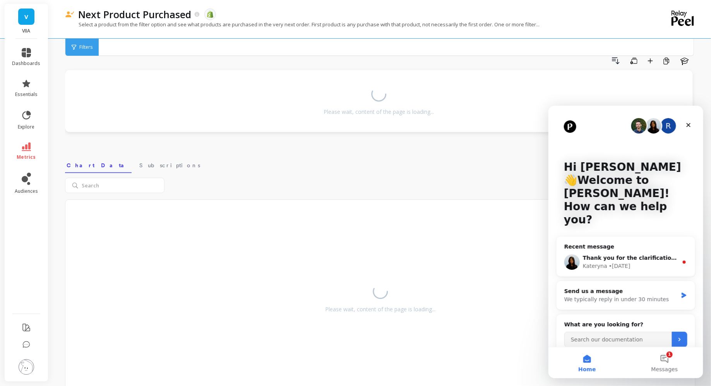
scroll to position [19, 0]
click at [21, 153] on link "metrics" at bounding box center [26, 151] width 28 height 18
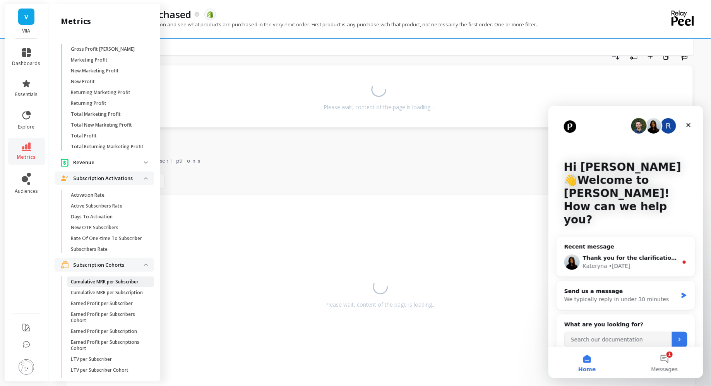
scroll to position [759, 0]
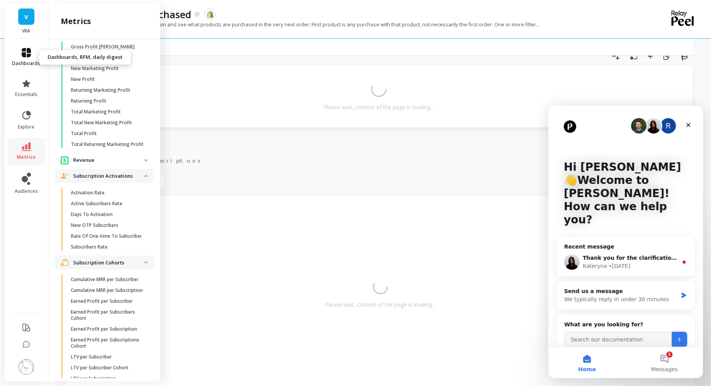
click at [19, 56] on link "dashboards" at bounding box center [26, 57] width 28 height 19
